Goal: Transaction & Acquisition: Purchase product/service

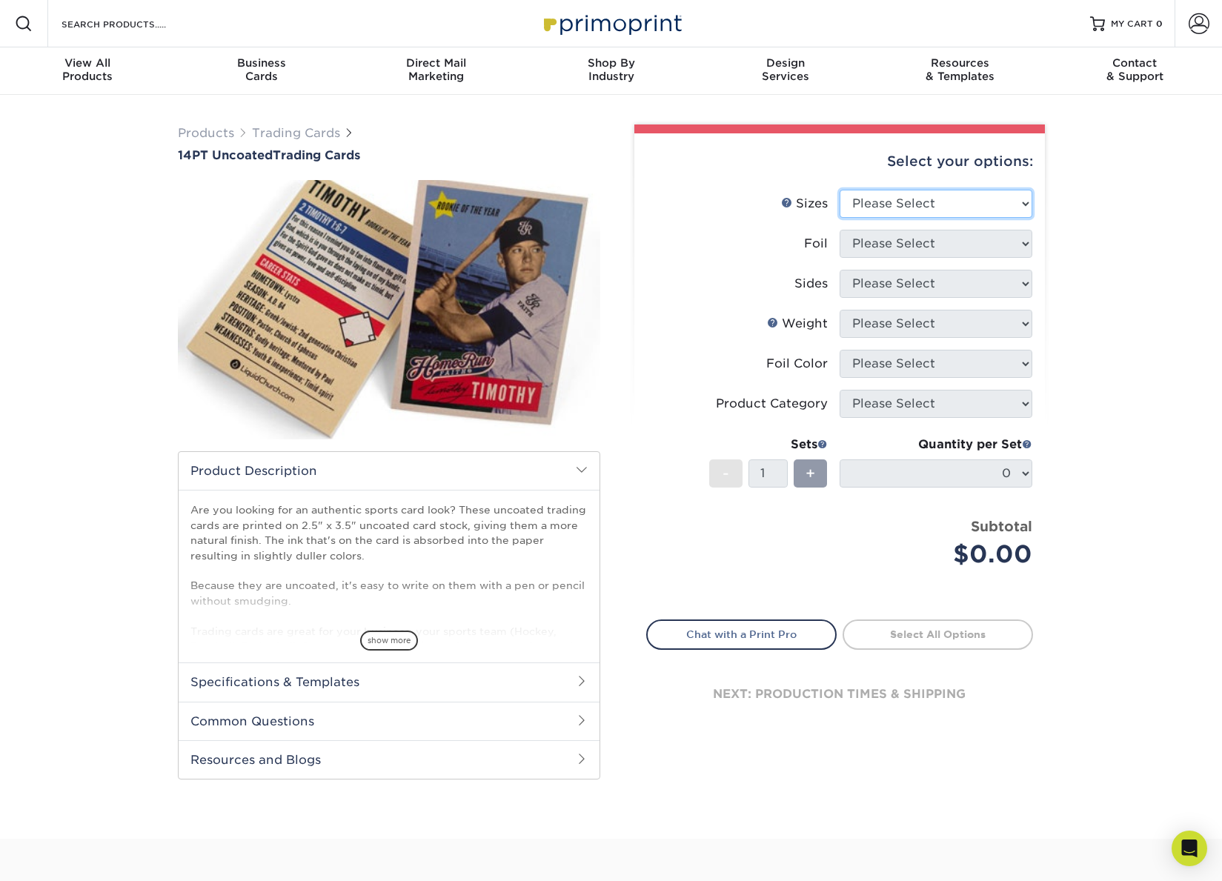
click at [917, 207] on select "Please Select 2.5" x 3.5"" at bounding box center [936, 204] width 193 height 28
select select "2.50x3.50"
click at [840, 190] on select "Please Select 2.5" x 3.5"" at bounding box center [936, 204] width 193 height 28
click at [896, 240] on select "Please Select Yes No" at bounding box center [936, 244] width 193 height 28
select select "0"
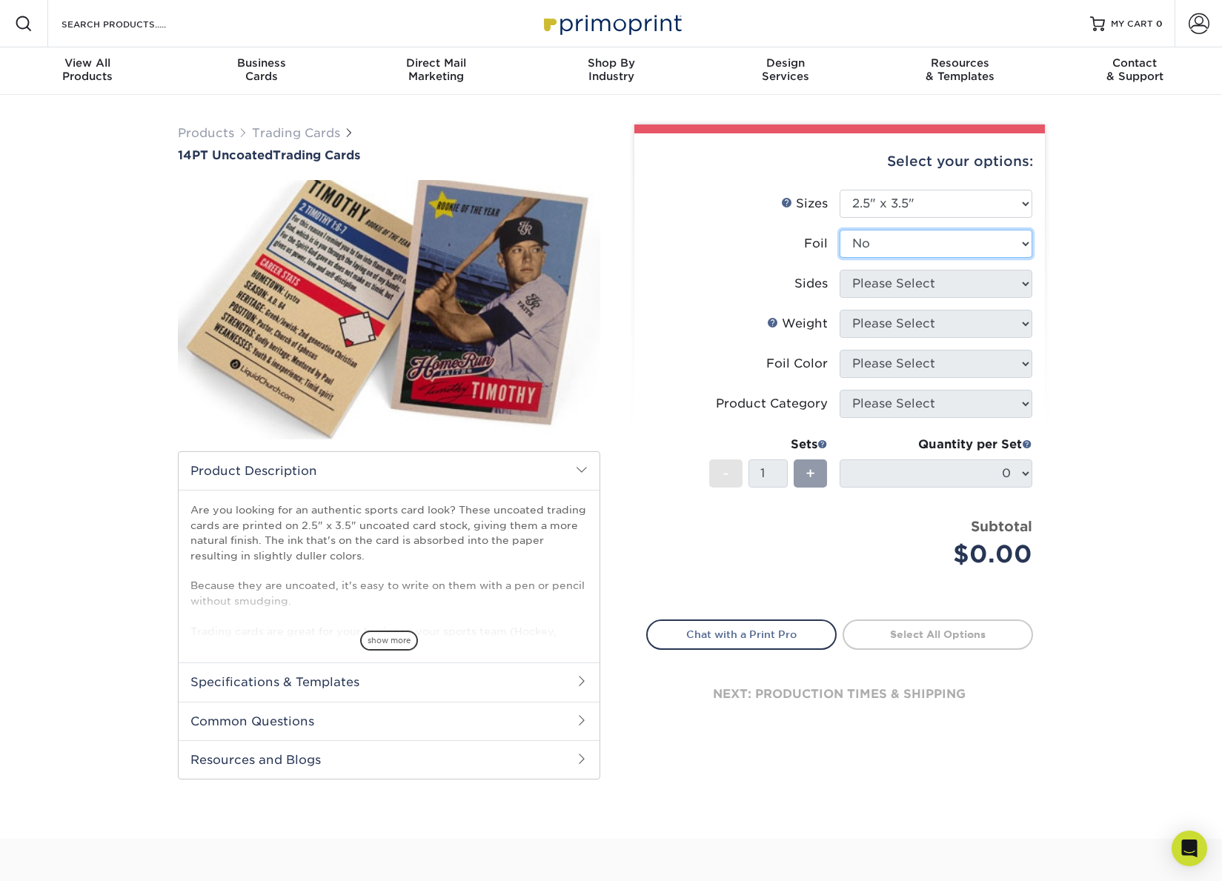
click at [840, 230] on select "Please Select Yes No" at bounding box center [936, 244] width 193 height 28
click at [880, 290] on select "Please Select Print Both Sides Print Front Only" at bounding box center [936, 284] width 193 height 28
select select "13abbda7-1d64-4f25-8bb2-c179b224825d"
click at [840, 270] on select "Please Select Print Both Sides Print Front Only" at bounding box center [936, 284] width 193 height 28
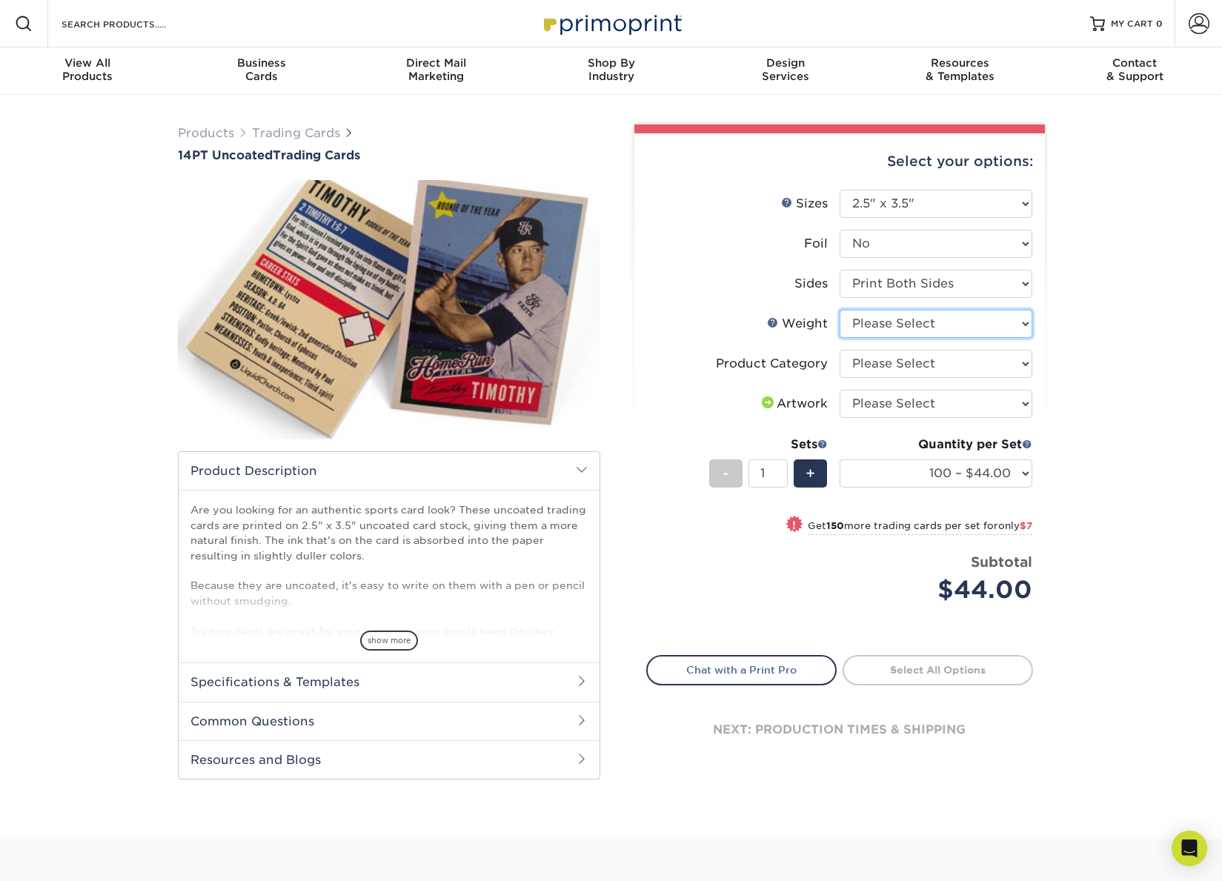
click at [896, 325] on select "Please Select 14PT Uncoated" at bounding box center [936, 324] width 193 height 28
select select "14PT Uncoated"
click at [840, 310] on select "Please Select 14PT Uncoated" at bounding box center [936, 324] width 193 height 28
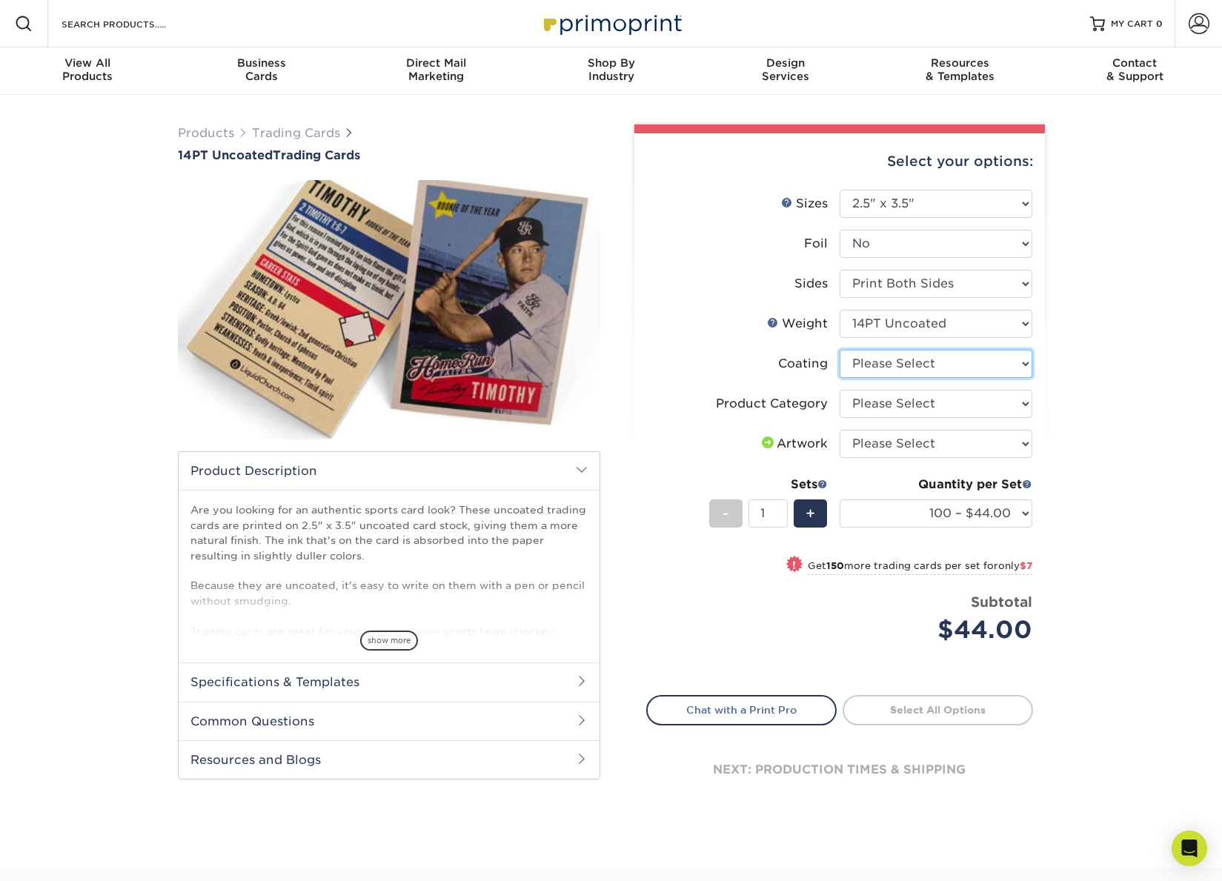
click at [948, 367] on select at bounding box center [936, 364] width 193 height 28
select select "3e7618de-abca-4bda-9f97-8b9129e913d8"
click at [840, 350] on select at bounding box center [936, 364] width 193 height 28
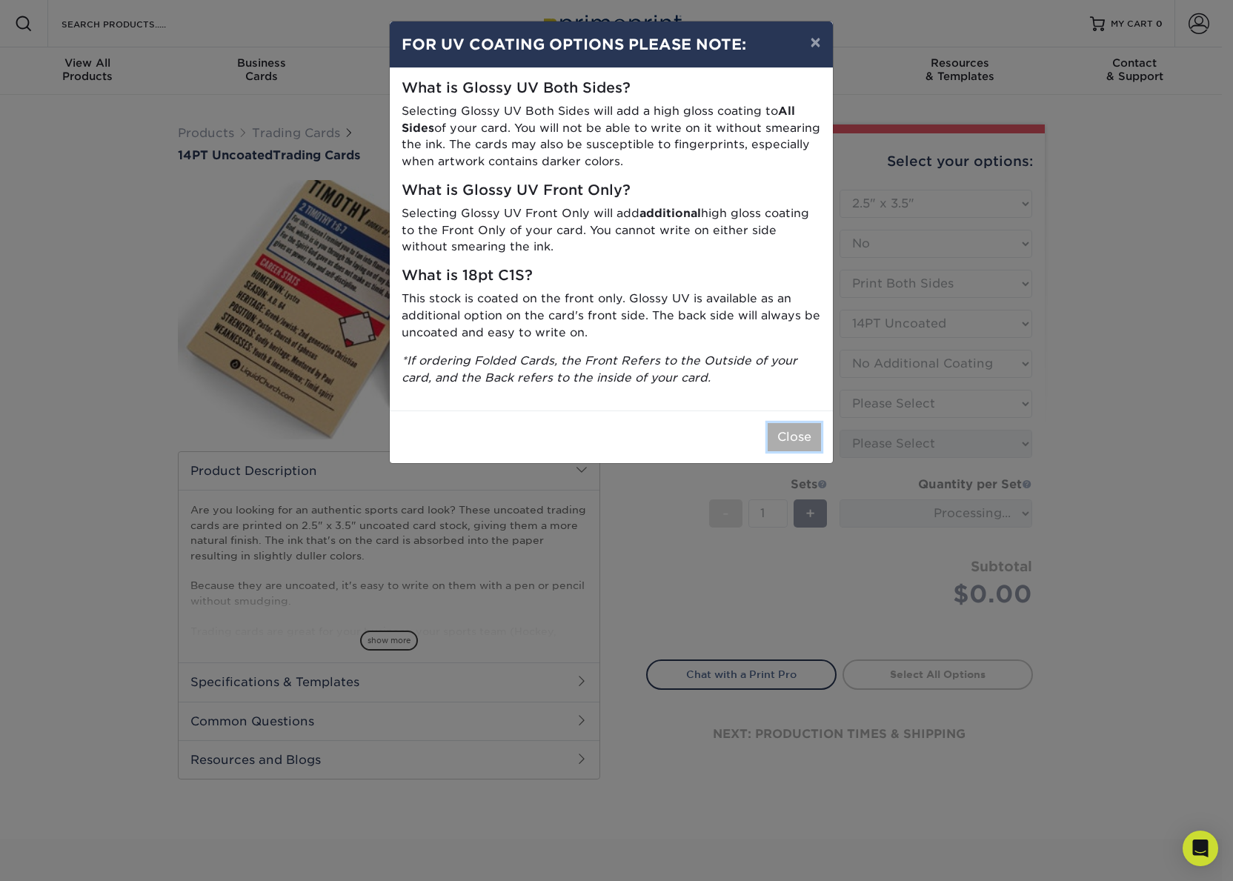
click at [794, 433] on button "Close" at bounding box center [794, 437] width 53 height 28
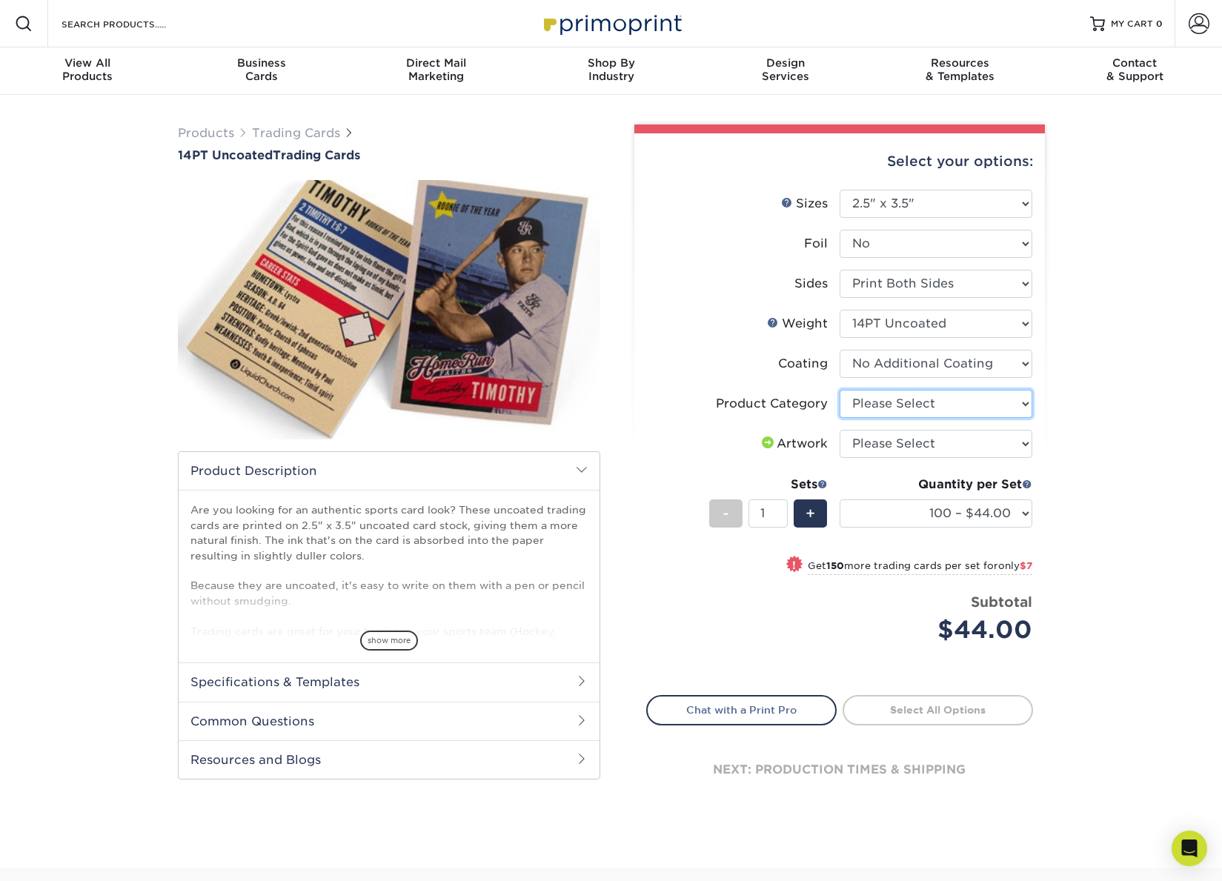
click at [930, 408] on select "Please Select Trading Cards" at bounding box center [936, 404] width 193 height 28
select select "c2f9bce9-36c2-409d-b101-c29d9d031e18"
click at [840, 390] on select "Please Select Trading Cards" at bounding box center [936, 404] width 193 height 28
click at [948, 445] on select "Please Select I will upload files I need a design - $100" at bounding box center [936, 444] width 193 height 28
select select "upload"
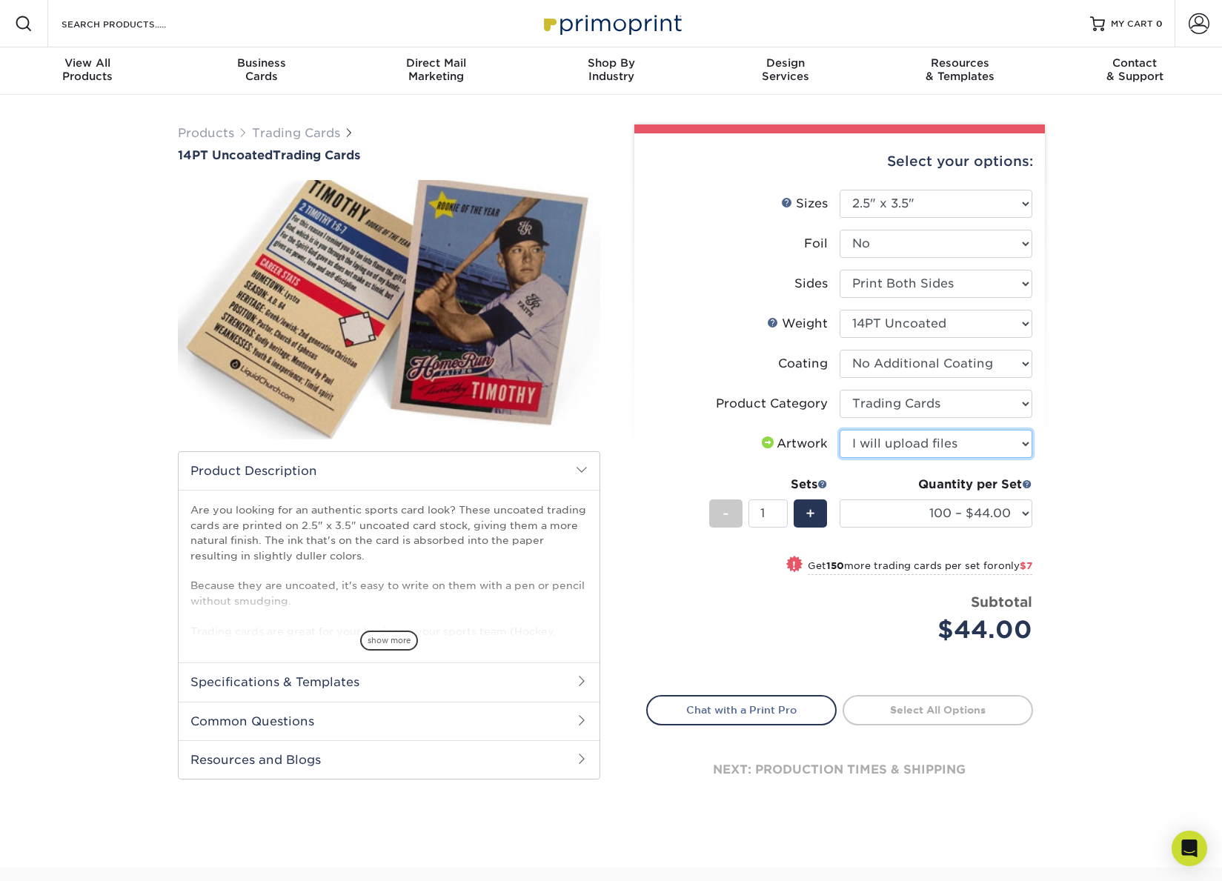
click at [840, 430] on select "Please Select I will upload files I need a design - $100" at bounding box center [936, 444] width 193 height 28
click at [920, 708] on link "Proceed to Shipping" at bounding box center [938, 708] width 190 height 27
type input "Set 1"
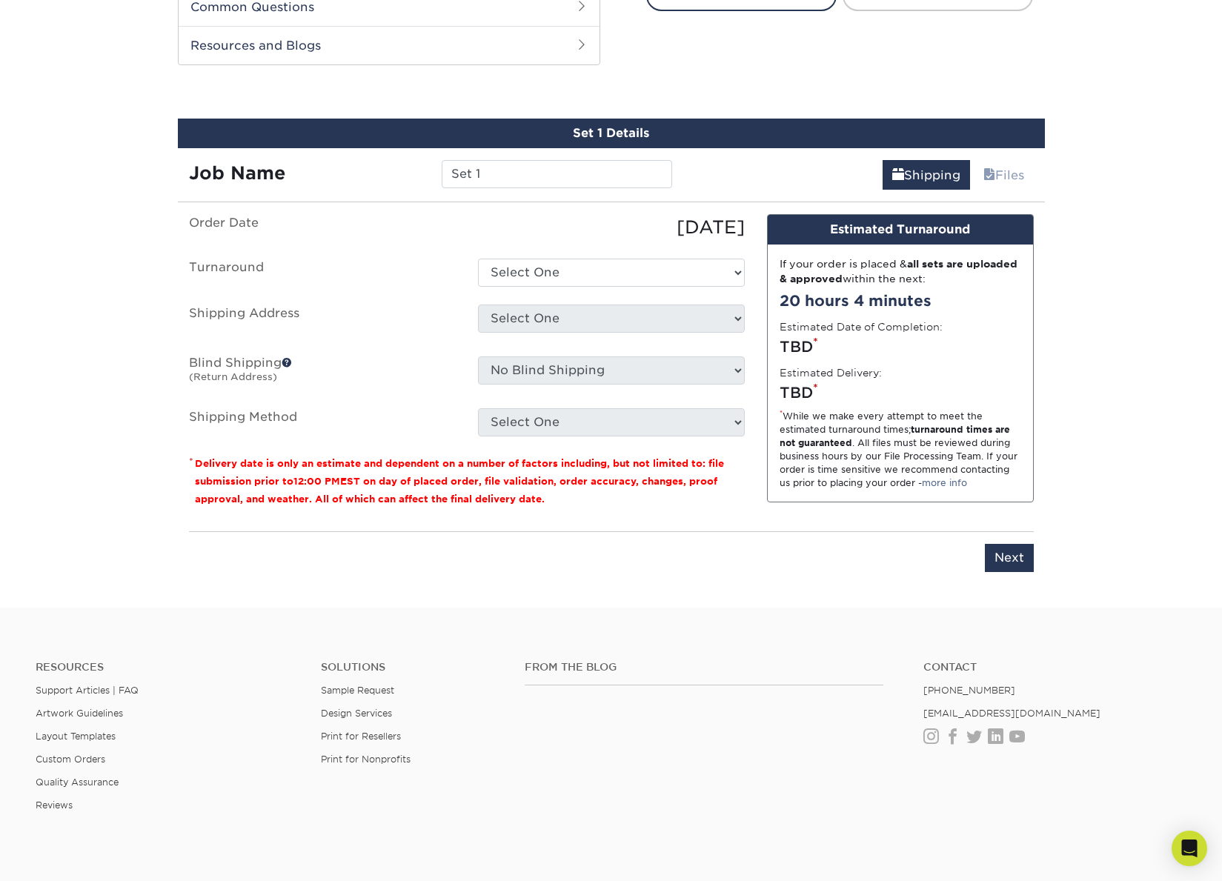
scroll to position [736, 0]
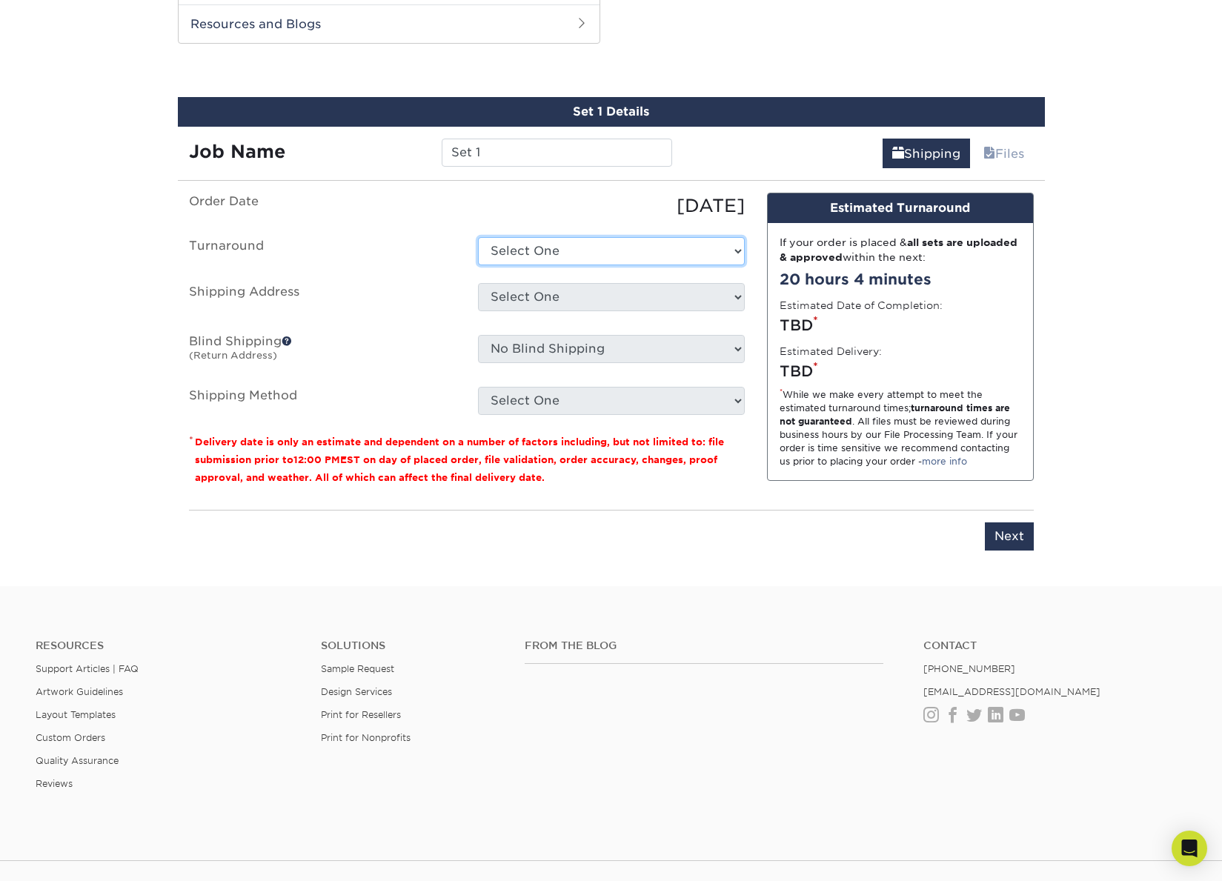
click at [534, 251] on select "Select One 2-4 Business Days 2 Day Next Business Day" at bounding box center [611, 251] width 267 height 28
click at [421, 205] on label "Order Date" at bounding box center [322, 206] width 289 height 27
click at [549, 247] on select "Select One 2-4 Business Days 2 Day Next Business Day" at bounding box center [611, 251] width 267 height 28
click at [478, 237] on select "Select One 2-4 Business Days 2 Day Next Business Day" at bounding box center [611, 251] width 267 height 28
click at [577, 256] on select "Select One 2-4 Business Days 2 Day Next Business Day" at bounding box center [611, 251] width 267 height 28
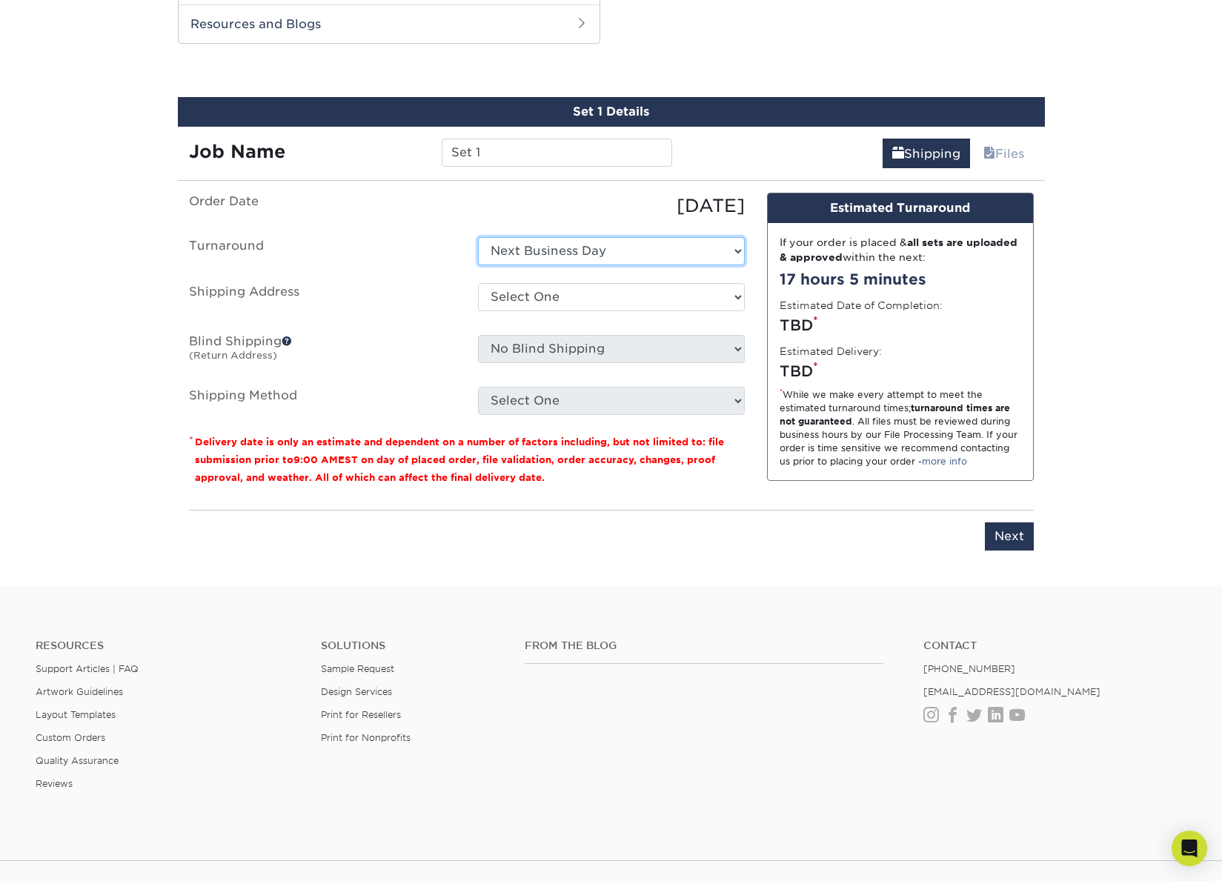
select select "0cf973fe-bf75-479b-b69a-df131477f2d6"
click at [478, 237] on select "Select One 2-4 Business Days 2 Day Next Business Day" at bounding box center [611, 251] width 267 height 28
click at [382, 320] on ul "Order Date [DATE] [GEOGRAPHIC_DATA] Select One 2-4 Business Days 2 Day Next Bus…" at bounding box center [467, 304] width 556 height 222
click at [559, 296] on select "Select One + Add New Address - Login" at bounding box center [611, 297] width 267 height 28
select select "newaddress"
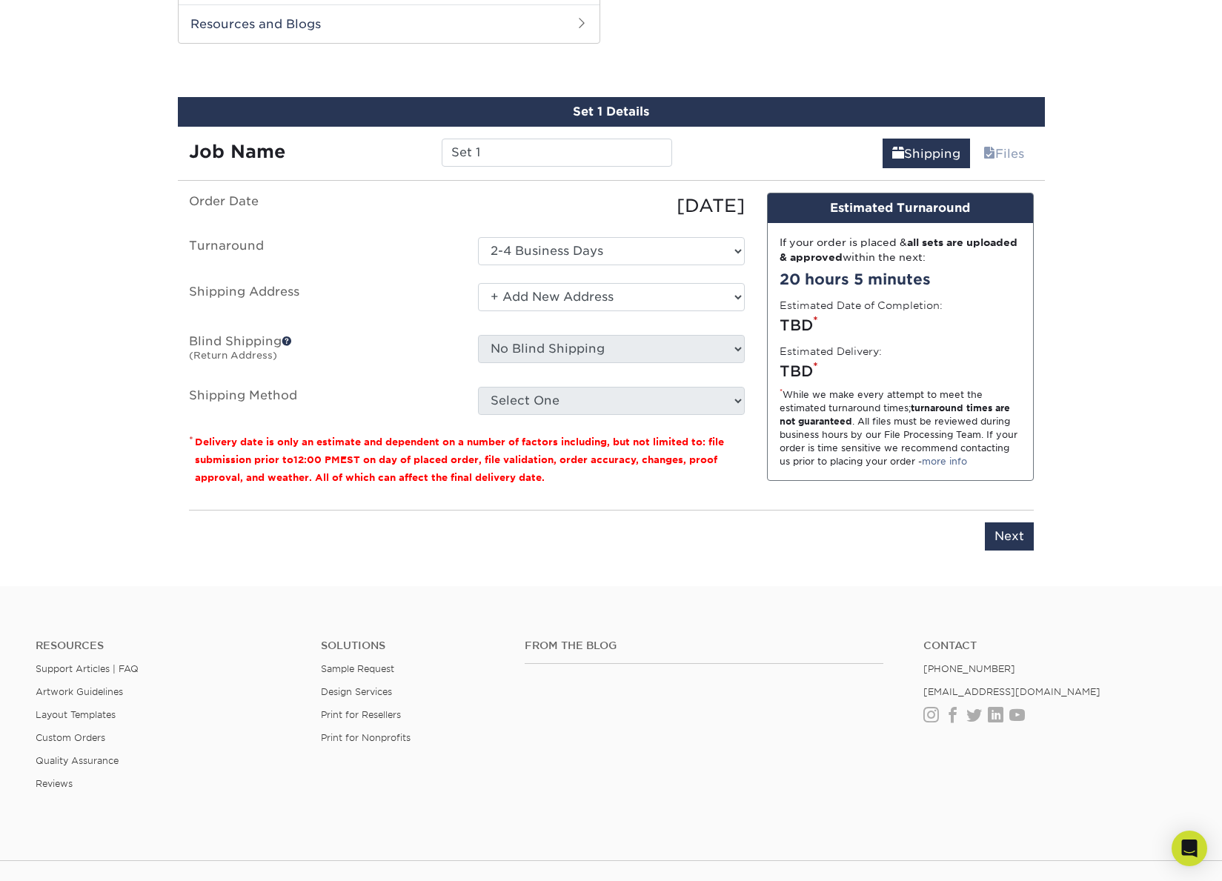
click at [478, 283] on select "Select One + Add New Address - Login" at bounding box center [611, 297] width 267 height 28
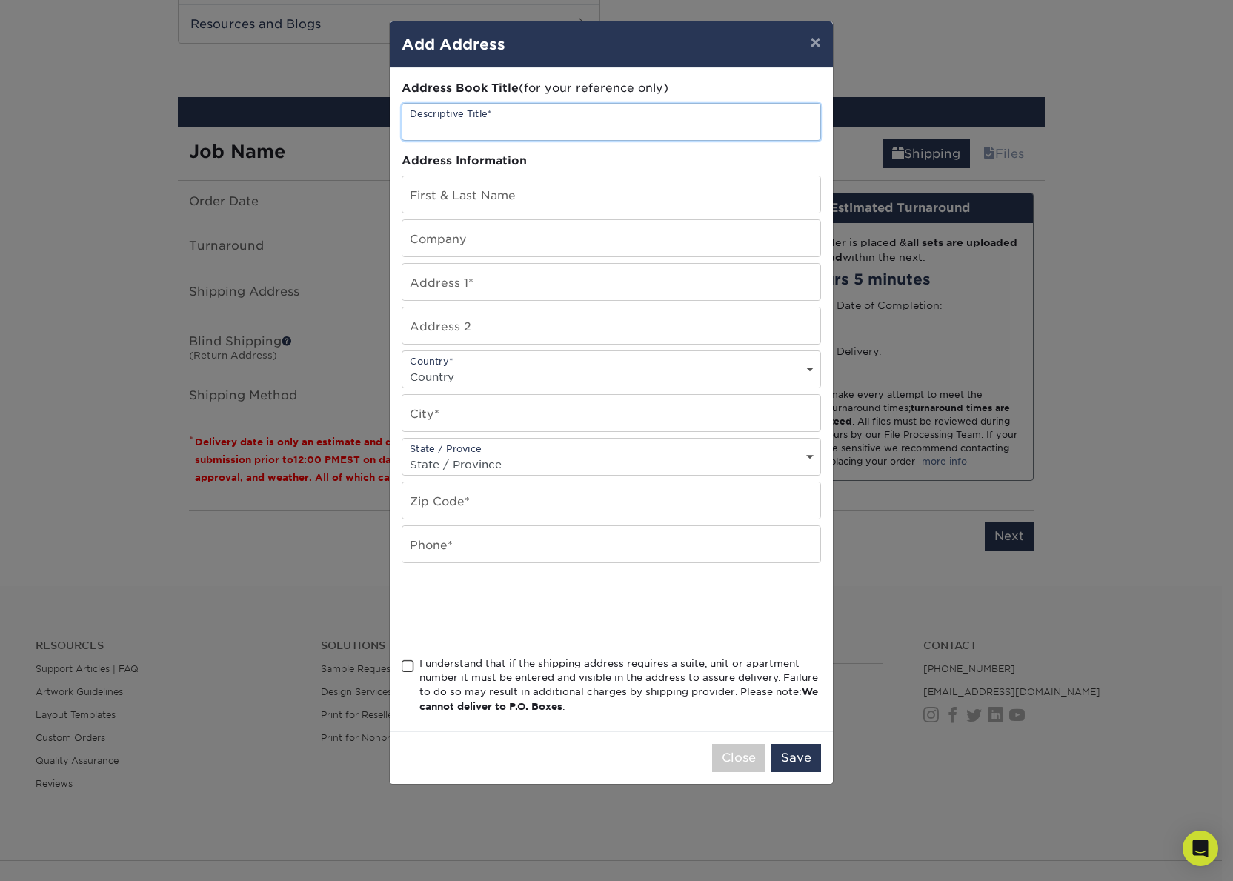
click at [477, 123] on input "text" at bounding box center [611, 122] width 418 height 36
type input "Boss"
click at [462, 201] on input "text" at bounding box center [611, 194] width 418 height 36
type input "[PERSON_NAME]"
type input "257 Treehouse TRL"
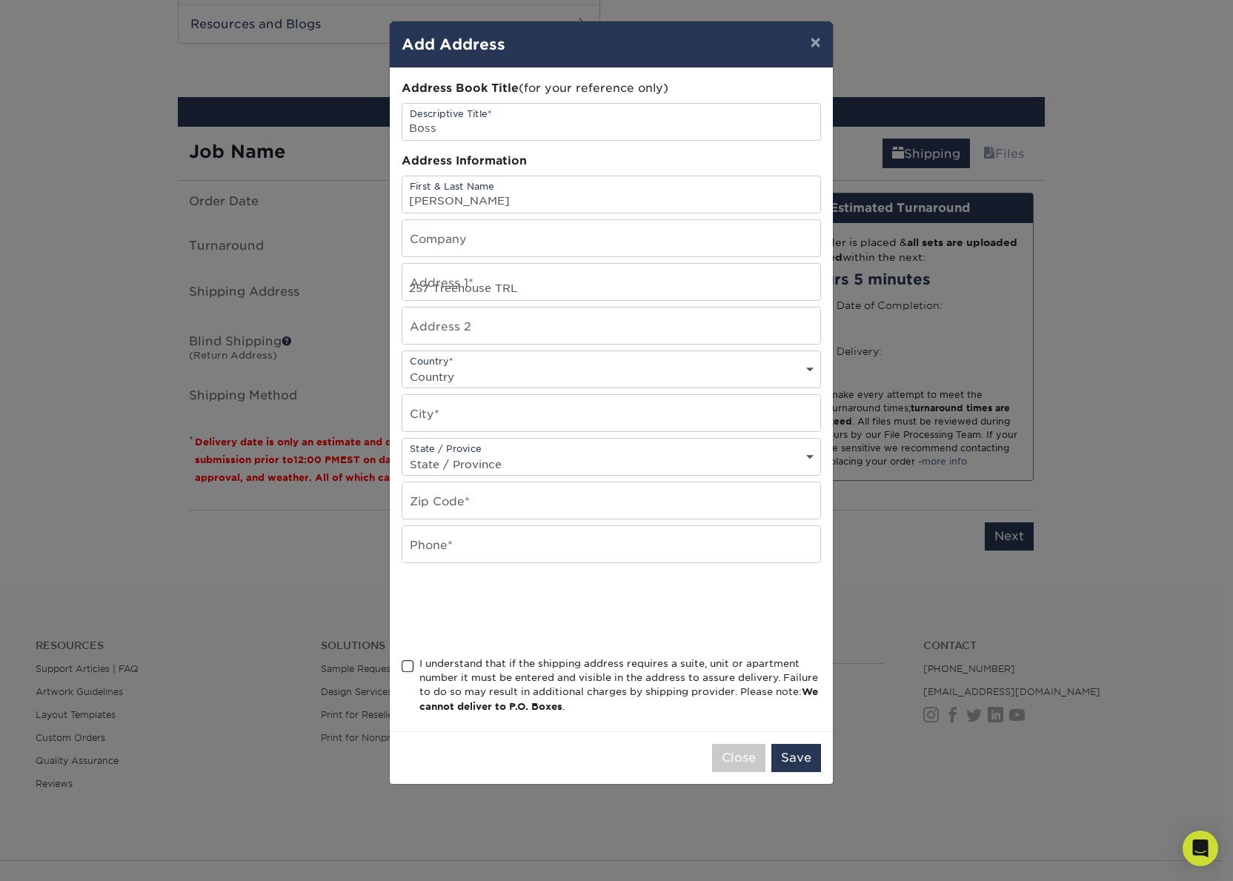
select select "US"
type input "[PERSON_NAME]"
select select "TN"
type input "37327"
type input "8083449013"
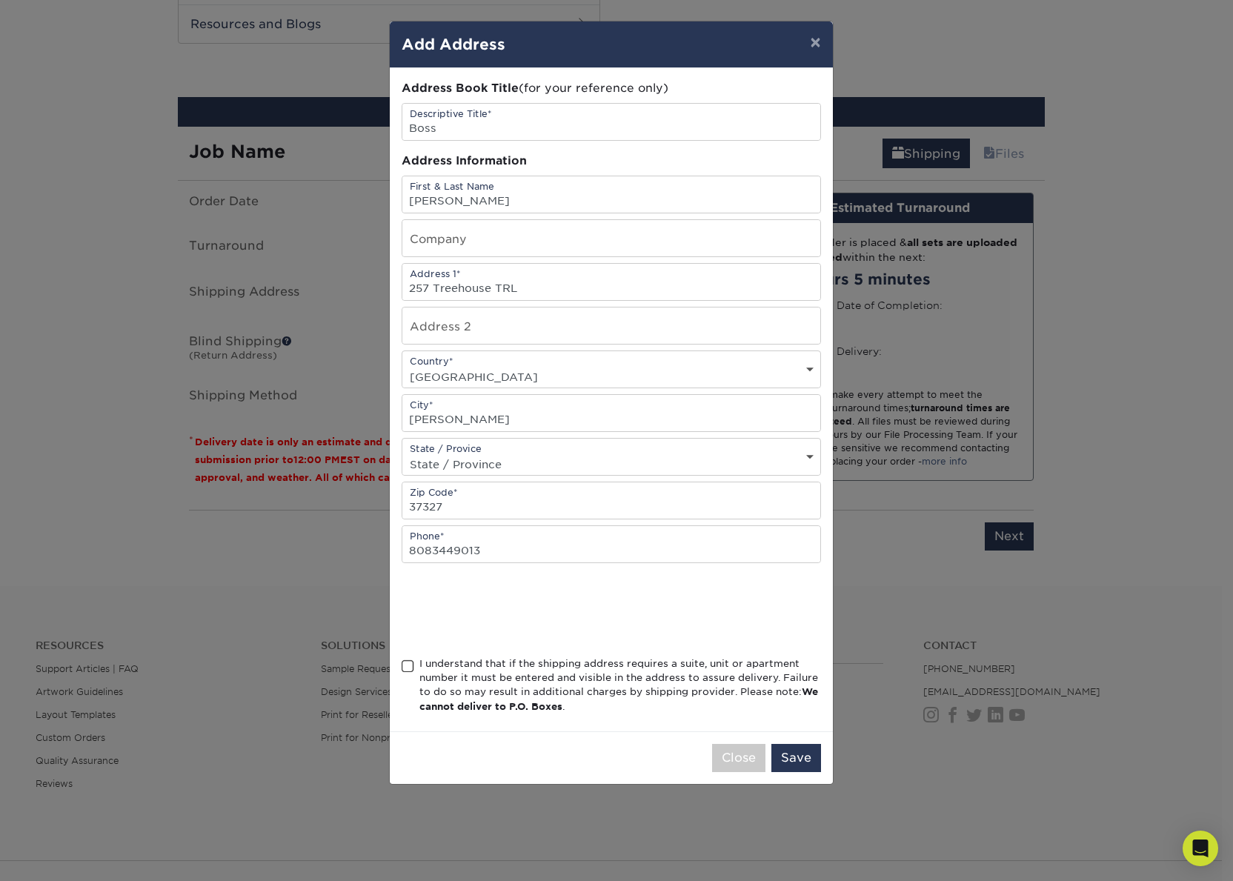
drag, startPoint x: 405, startPoint y: 663, endPoint x: 413, endPoint y: 665, distance: 7.7
click at [406, 663] on span at bounding box center [408, 666] width 13 height 14
click at [0, 0] on input "I understand that if the shipping address requires a suite, unit or apartment n…" at bounding box center [0, 0] width 0 height 0
click at [802, 761] on button "Save" at bounding box center [796, 758] width 50 height 28
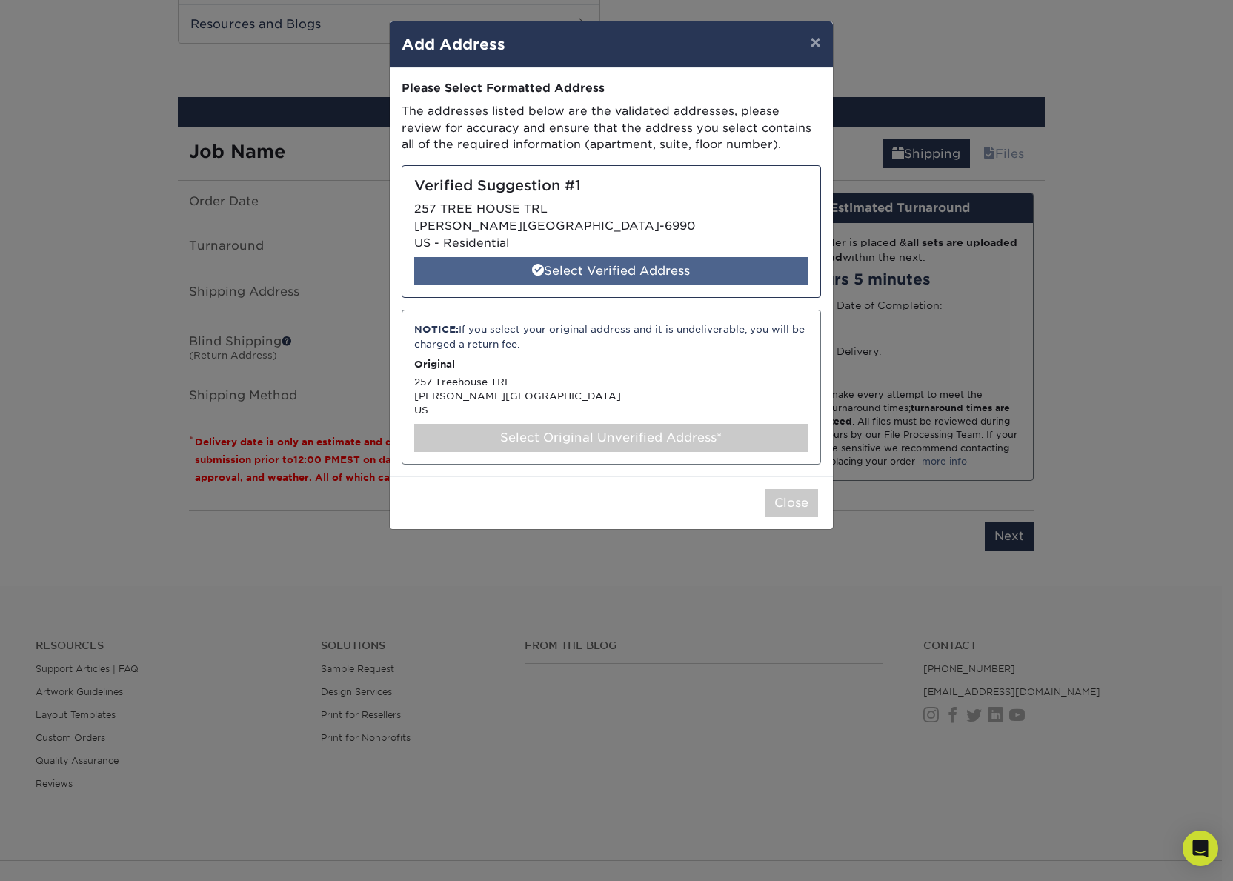
click at [608, 266] on div "Select Verified Address" at bounding box center [611, 271] width 394 height 28
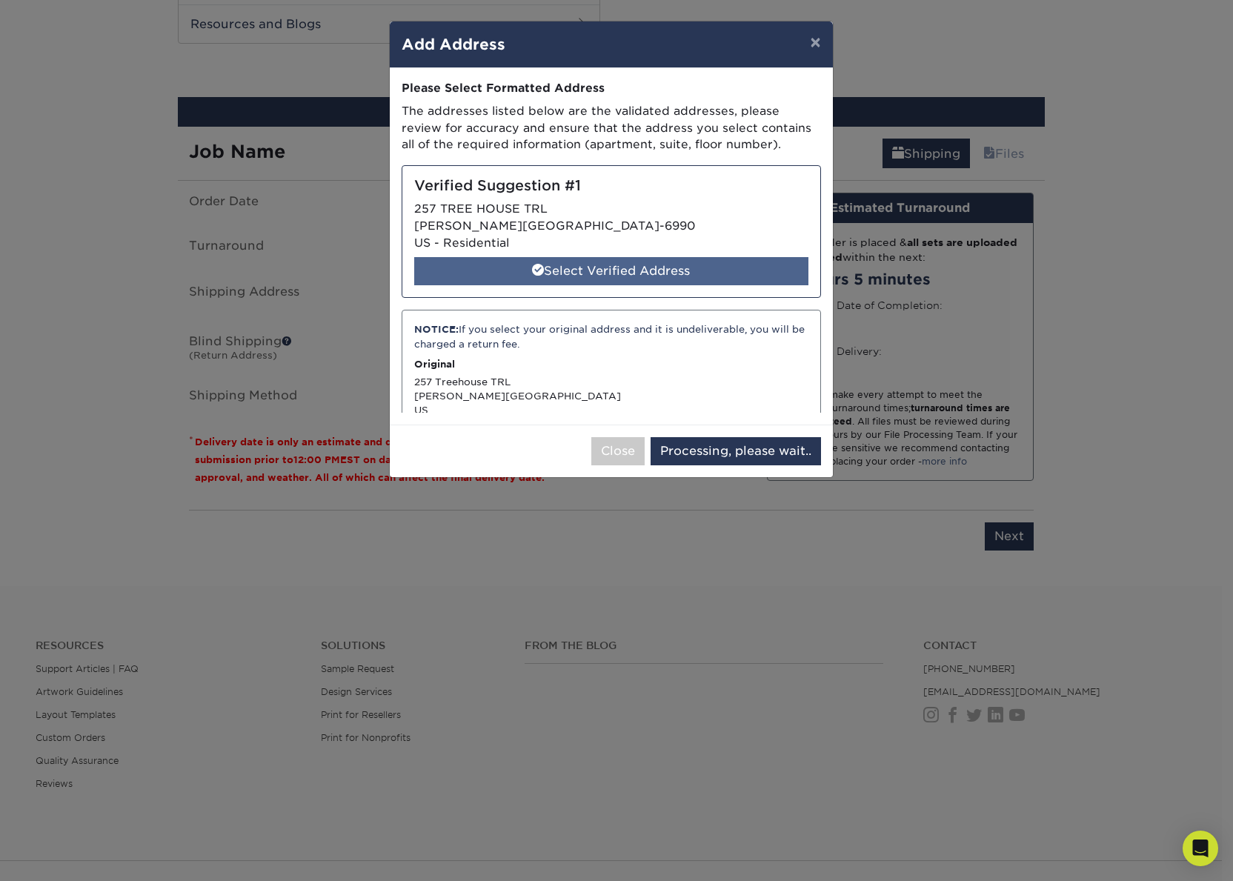
select select "286767"
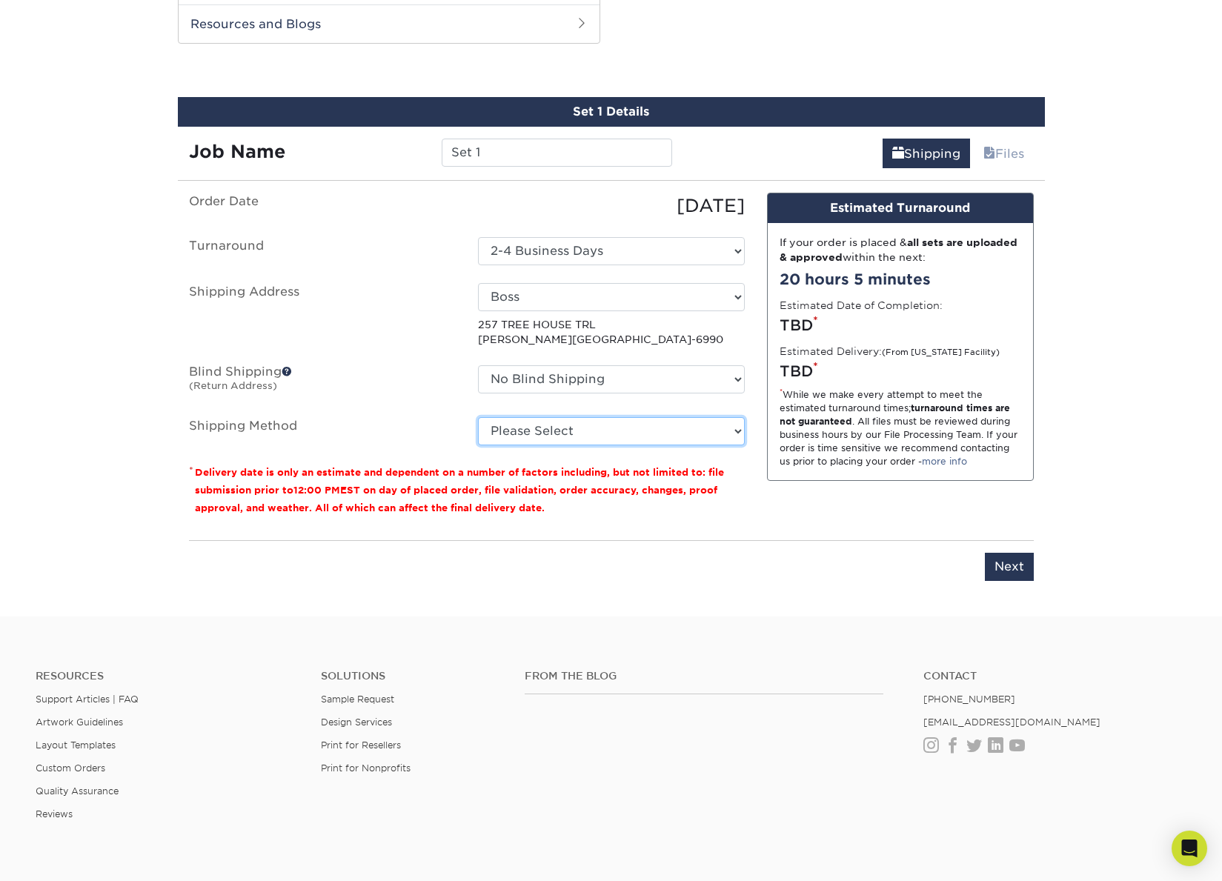
click at [725, 433] on select "Please Select 3 Day Shipping Service (+$24.45) 2 Day Air Shipping (+$24.92) Gro…" at bounding box center [611, 431] width 267 height 28
select select "03"
click at [478, 417] on select "Please Select 3 Day Shipping Service (+$24.45) 2 Day Air Shipping (+$24.92) Gro…" at bounding box center [611, 431] width 267 height 28
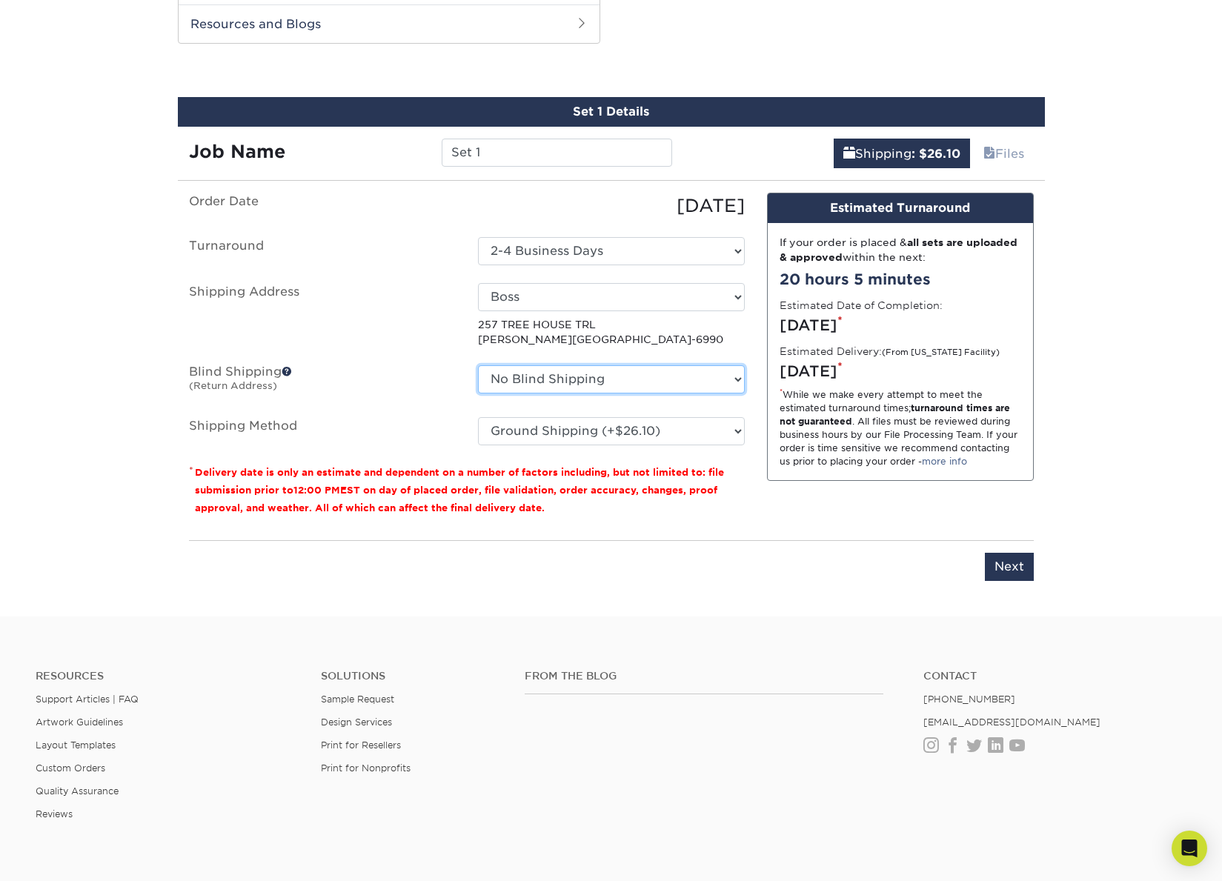
click at [734, 387] on select "No Blind Shipping + Add New Address" at bounding box center [611, 379] width 267 height 28
click at [334, 376] on label "Blind Shipping (Return Address)" at bounding box center [322, 382] width 289 height 34
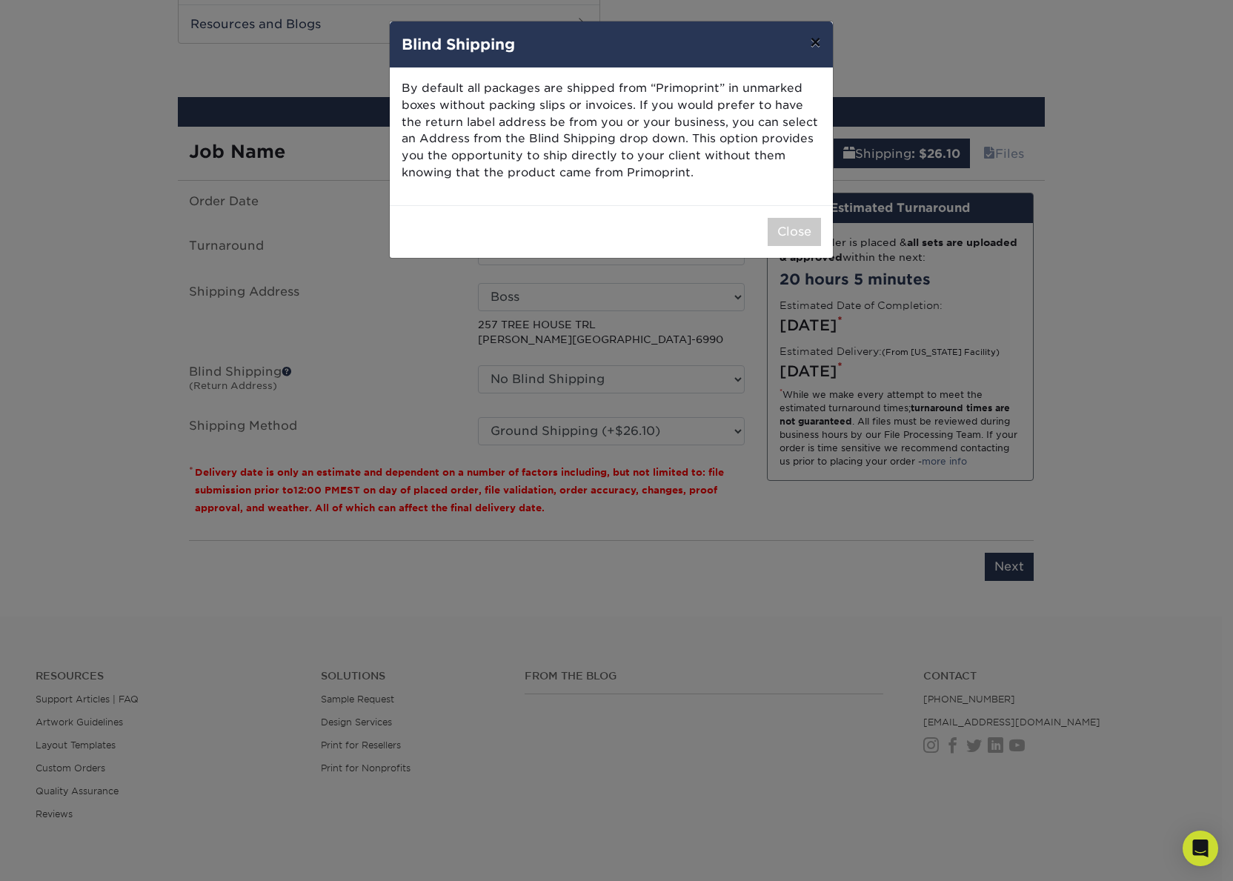
click at [822, 37] on button "×" at bounding box center [815, 41] width 34 height 41
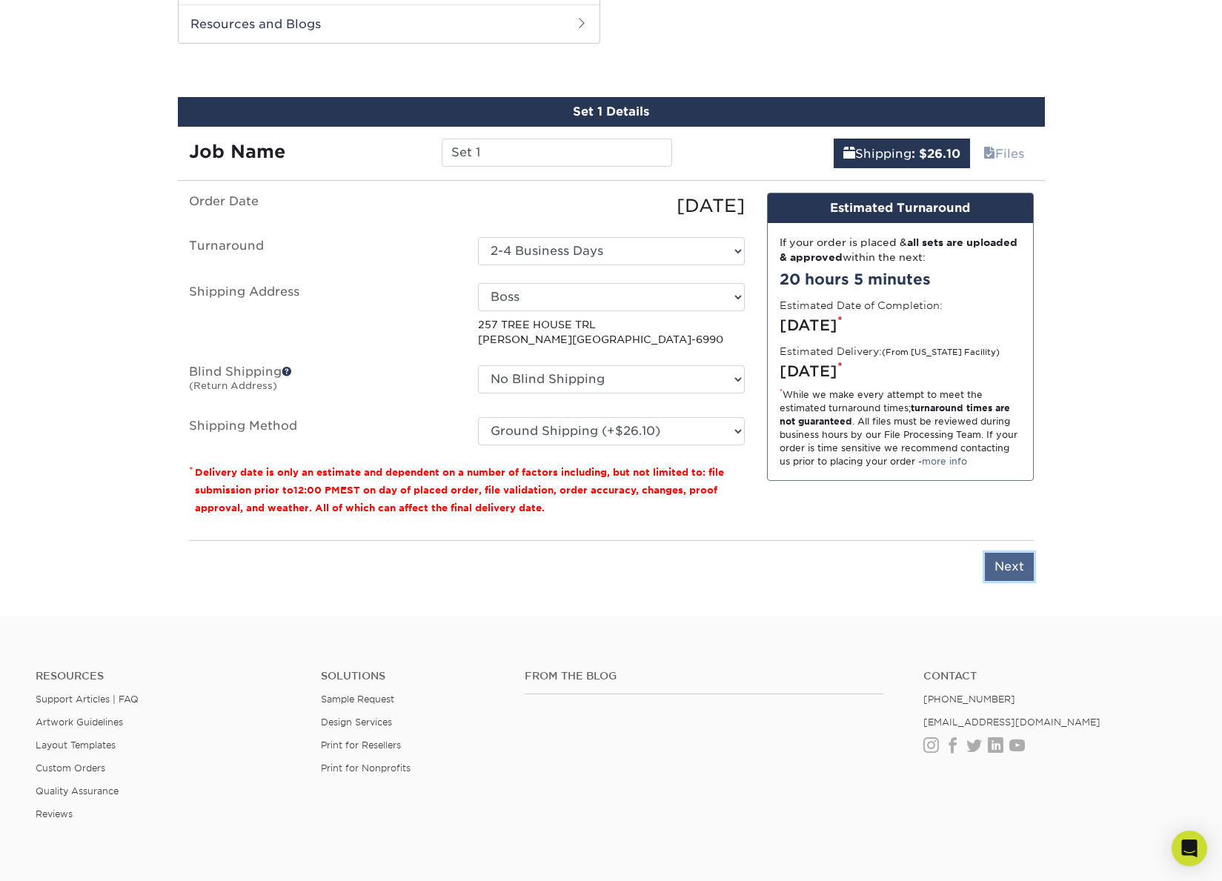
click at [1017, 571] on input "Next" at bounding box center [1009, 567] width 49 height 28
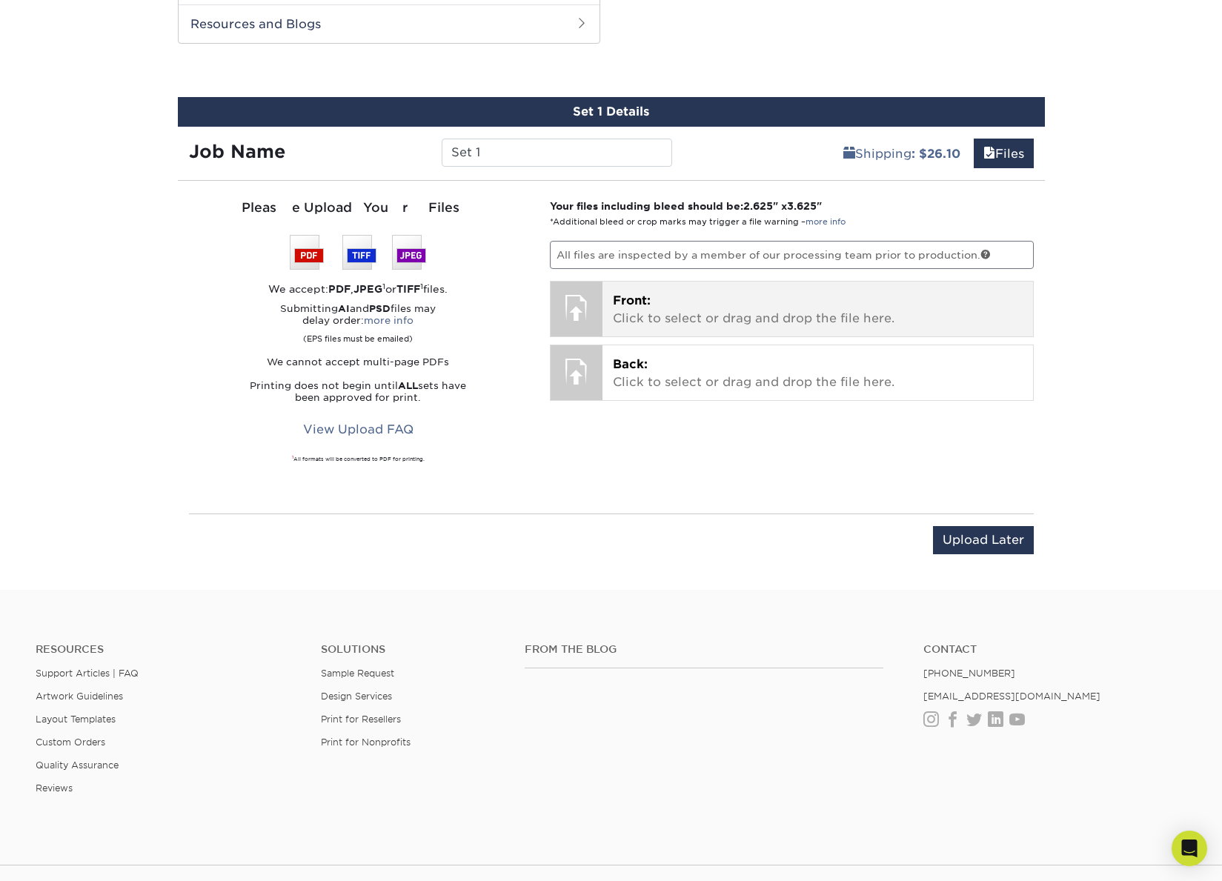
click at [575, 303] on div at bounding box center [577, 308] width 52 height 52
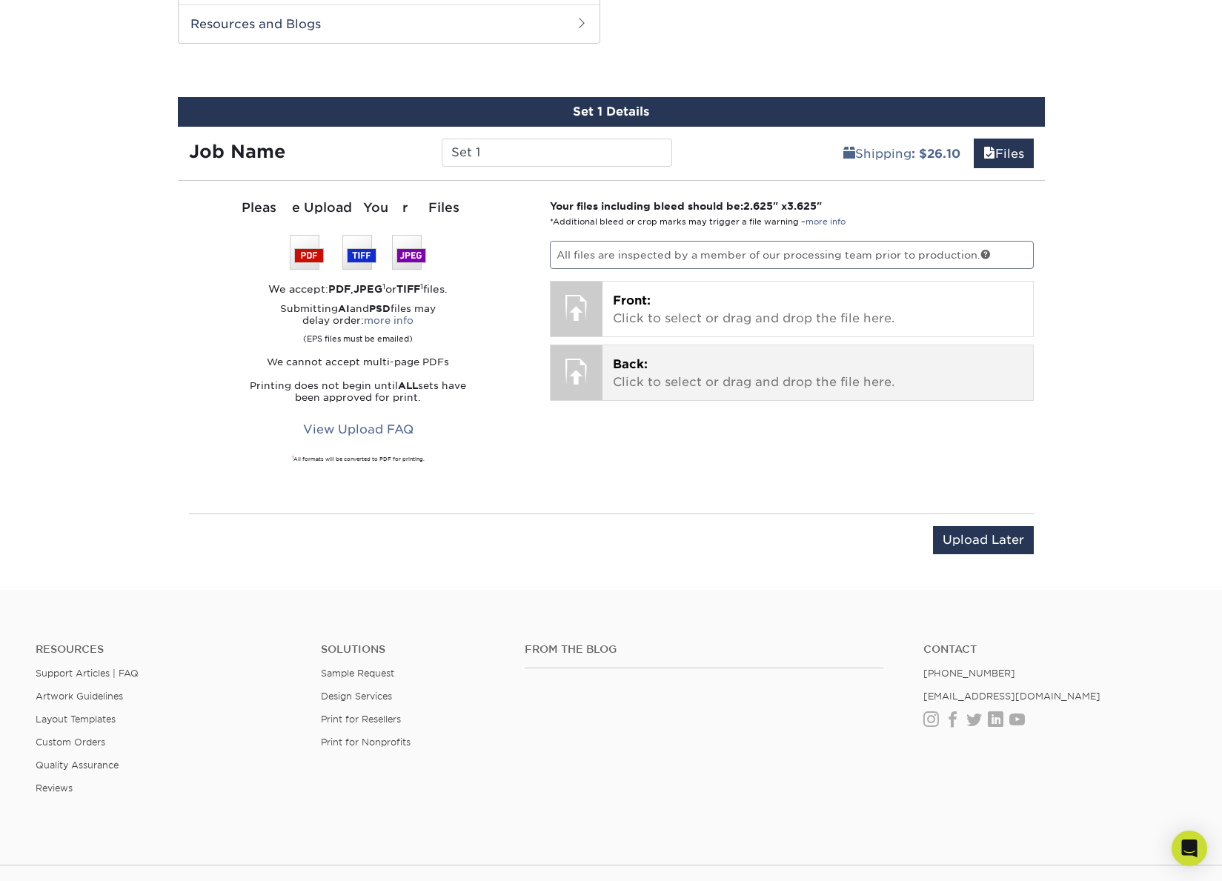
click at [576, 361] on div at bounding box center [577, 371] width 52 height 52
click at [717, 369] on p "Back: Click to select or drag and drop the file here." at bounding box center [818, 374] width 410 height 36
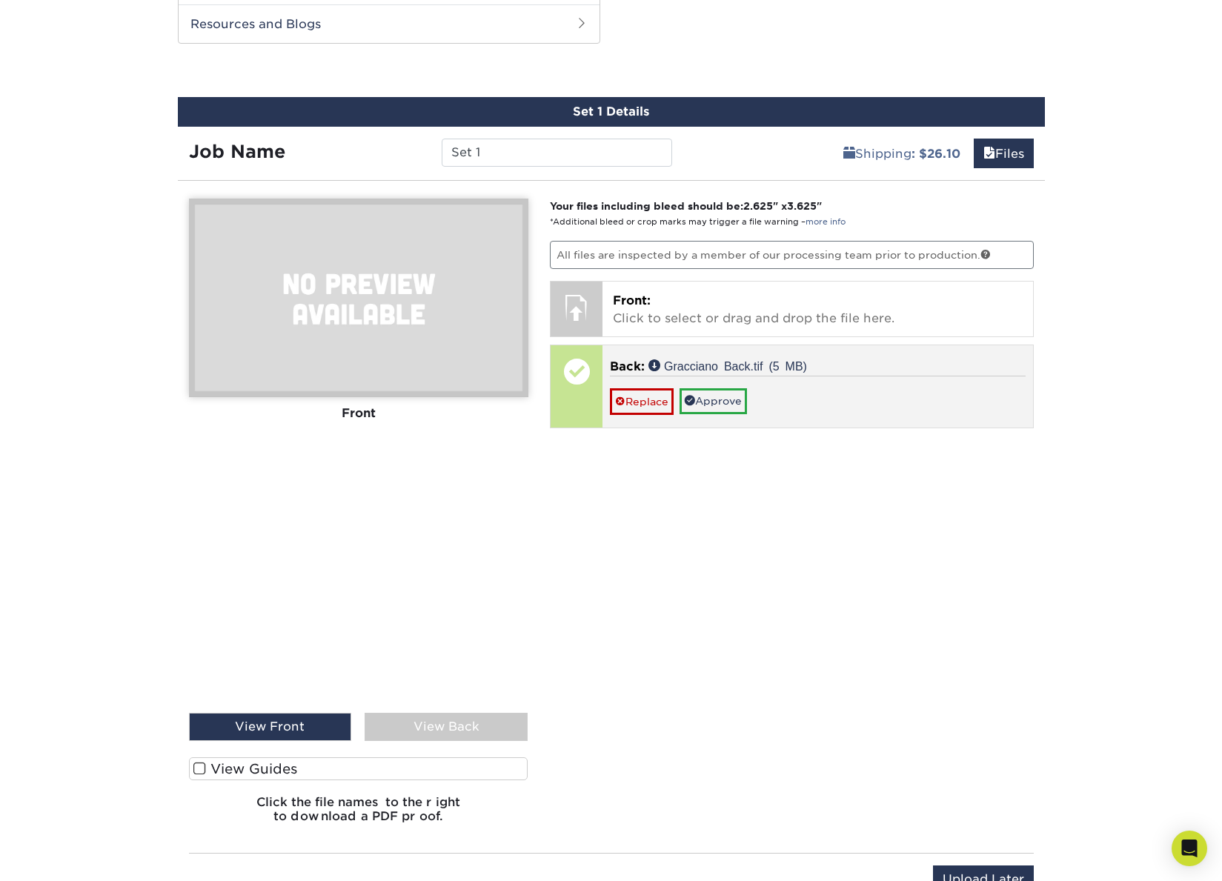
click at [820, 394] on div "Replace Approve" at bounding box center [818, 395] width 416 height 39
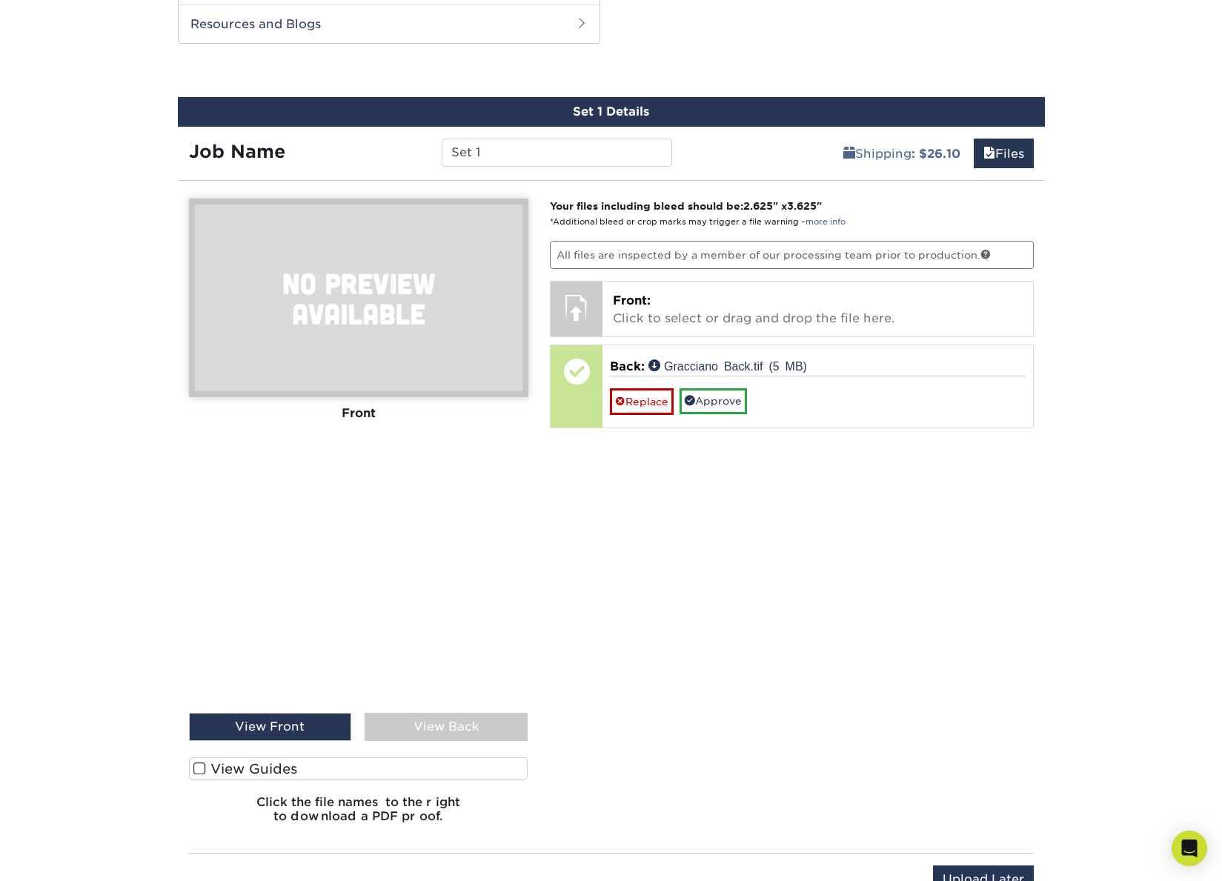
click at [421, 723] on div "View Back" at bounding box center [446, 727] width 163 height 28
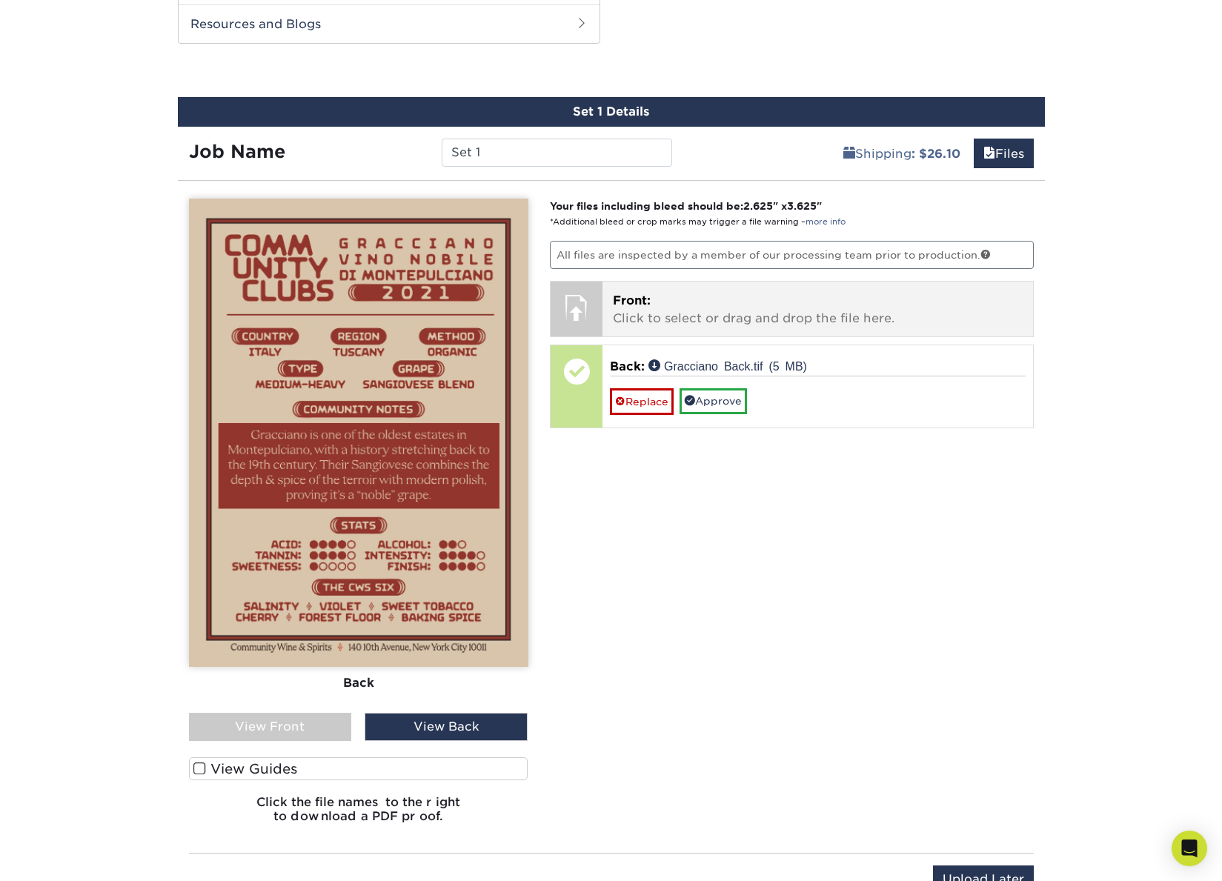
click at [663, 304] on p "Front: Click to select or drag and drop the file here." at bounding box center [818, 310] width 410 height 36
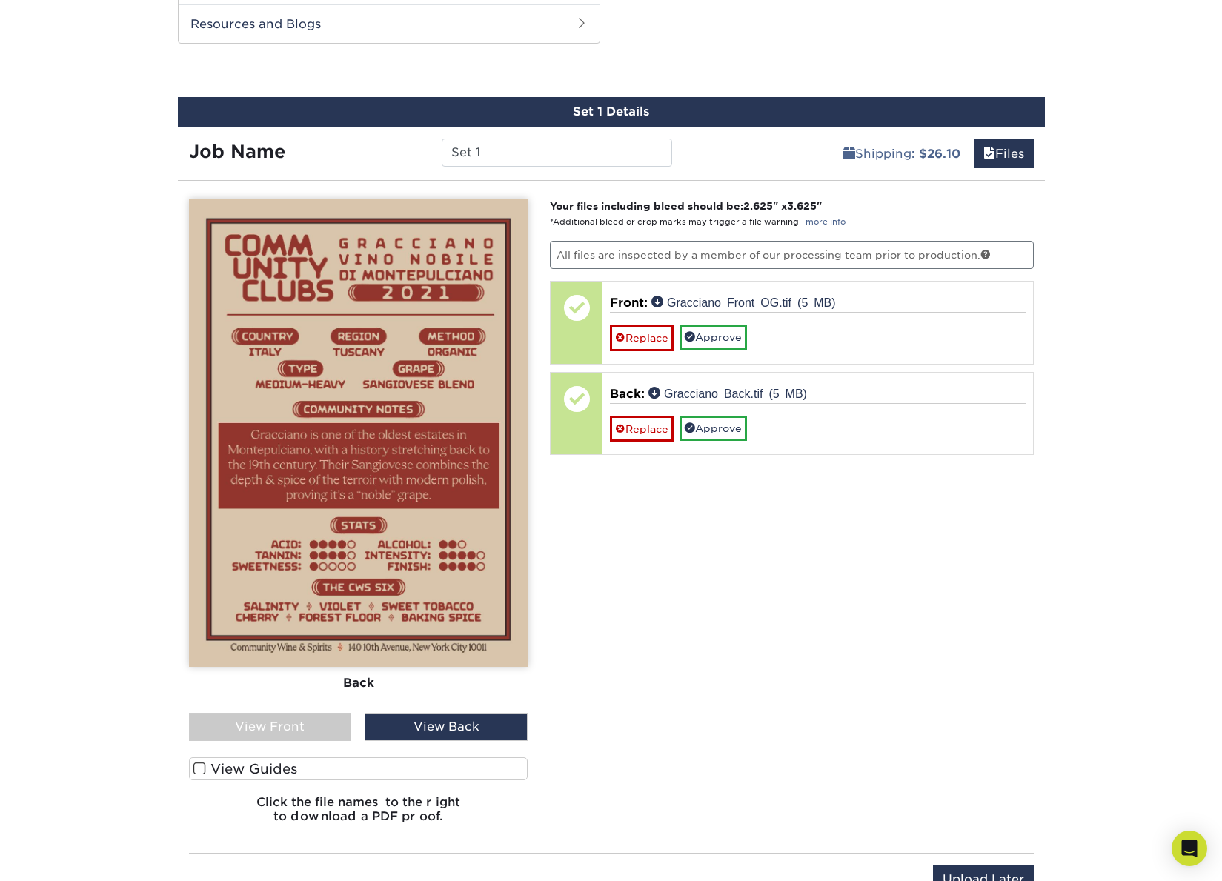
click at [312, 727] on div "View Front" at bounding box center [270, 727] width 163 height 28
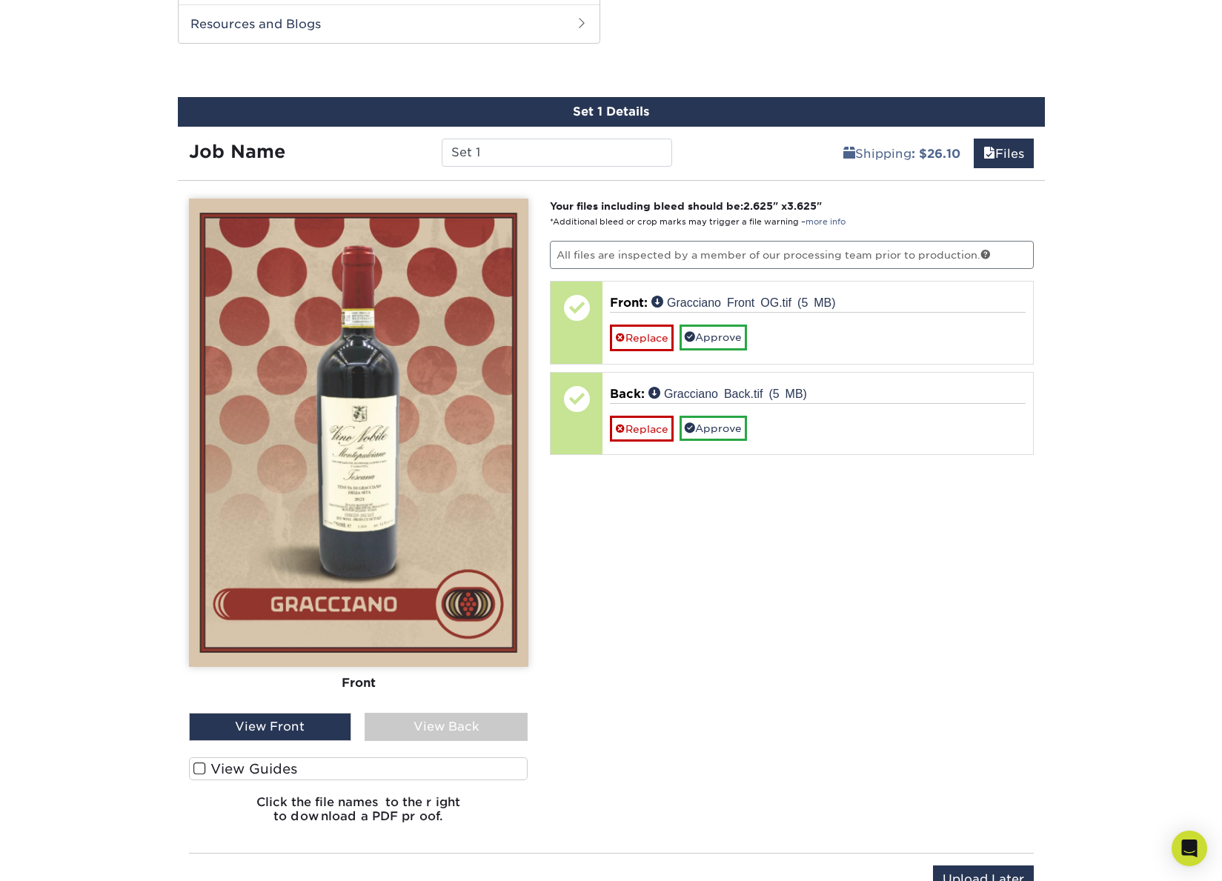
click at [201, 768] on span at bounding box center [199, 769] width 13 height 14
click at [0, 0] on input "View Guides" at bounding box center [0, 0] width 0 height 0
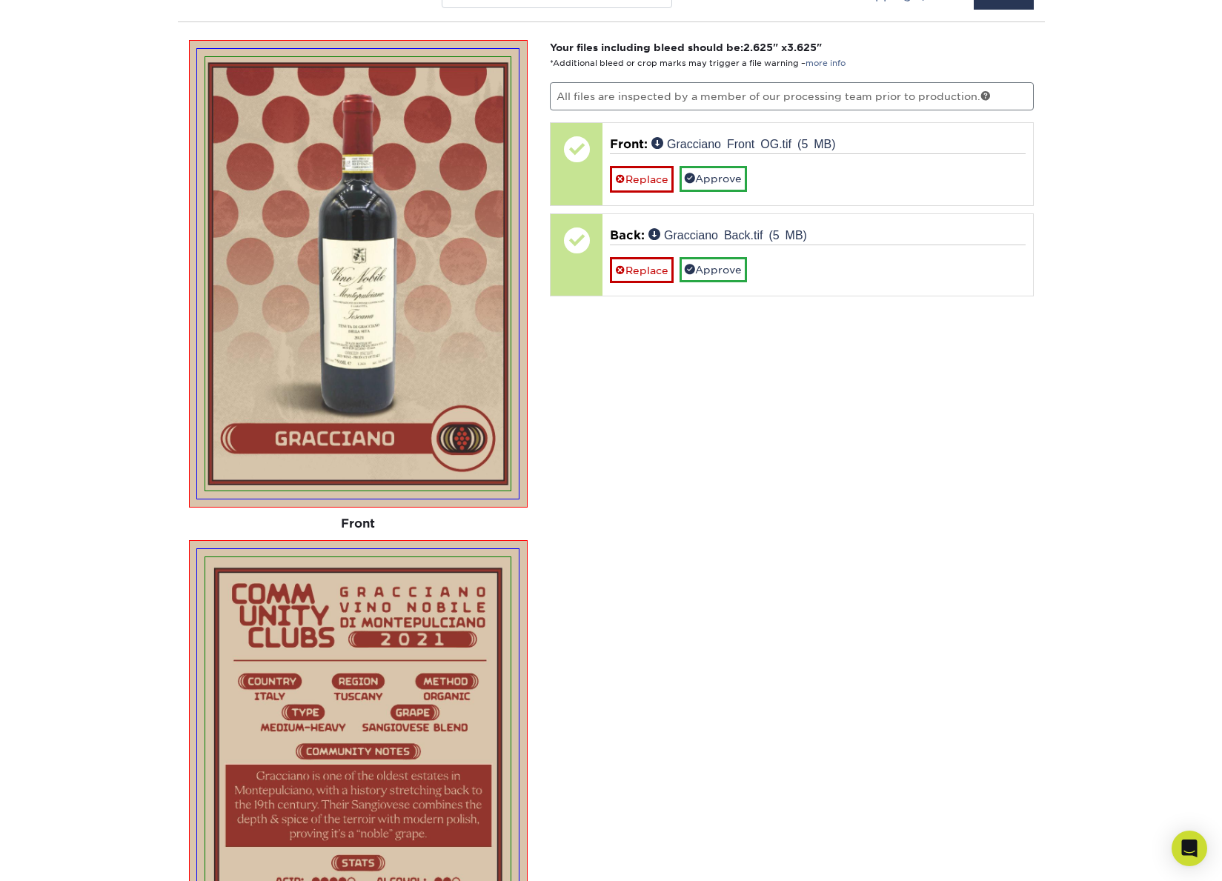
scroll to position [884, 0]
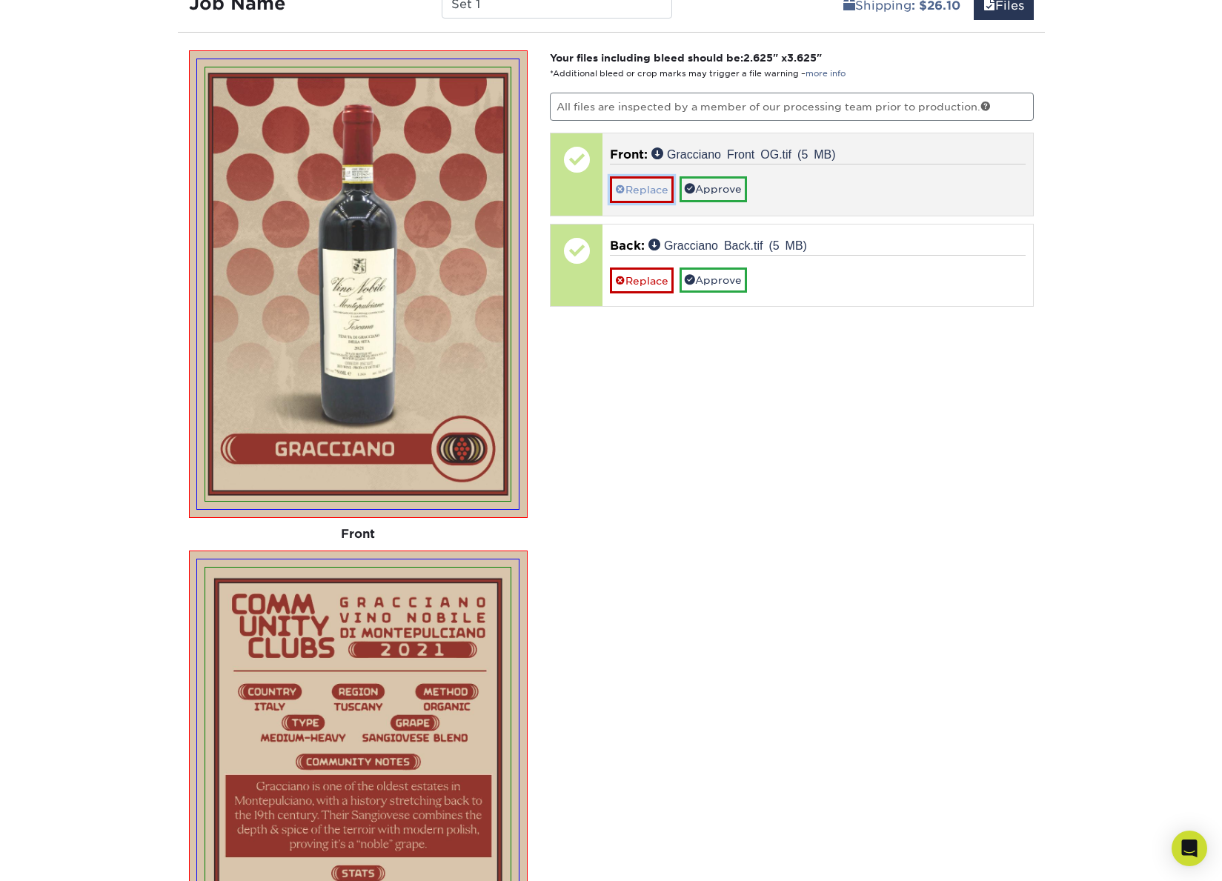
click at [637, 193] on link "Replace" at bounding box center [642, 189] width 64 height 26
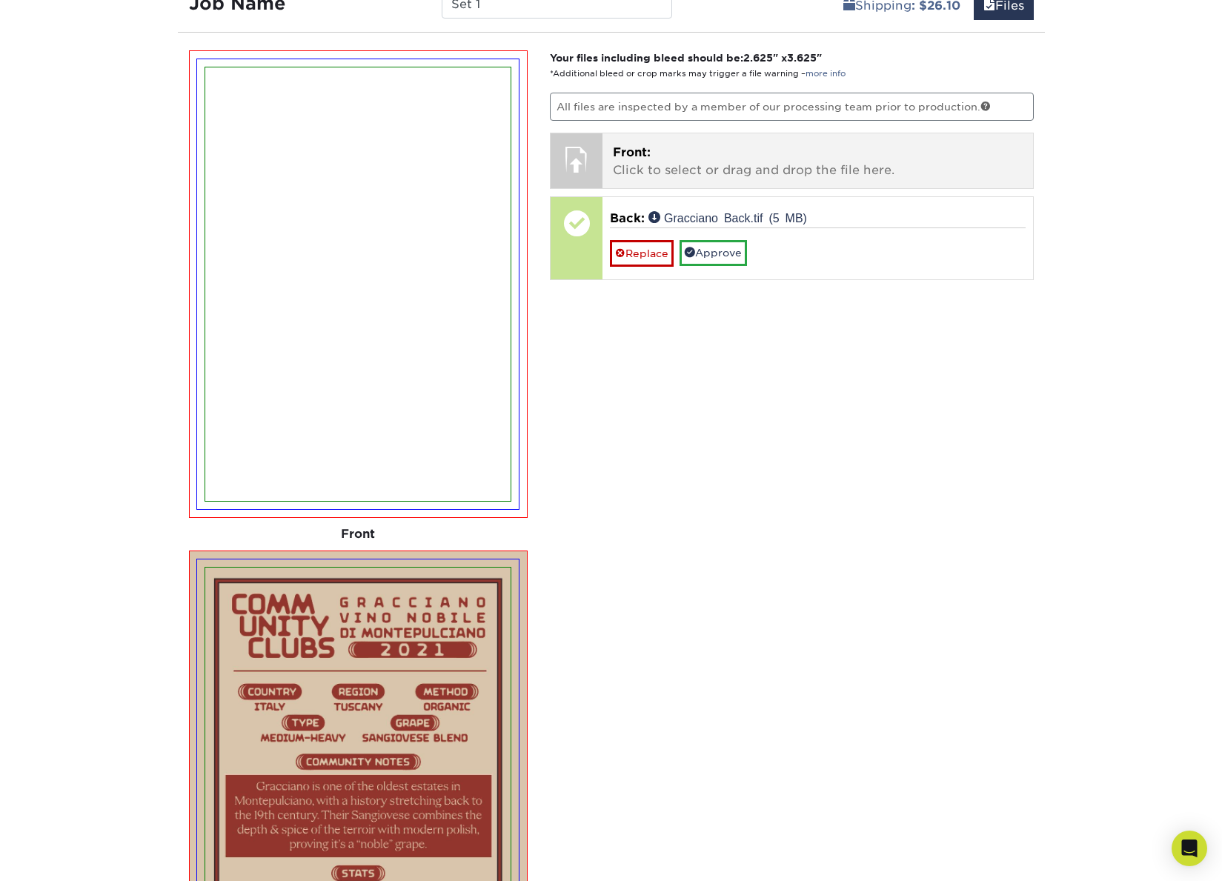
click at [634, 154] on span "Front:" at bounding box center [632, 152] width 38 height 14
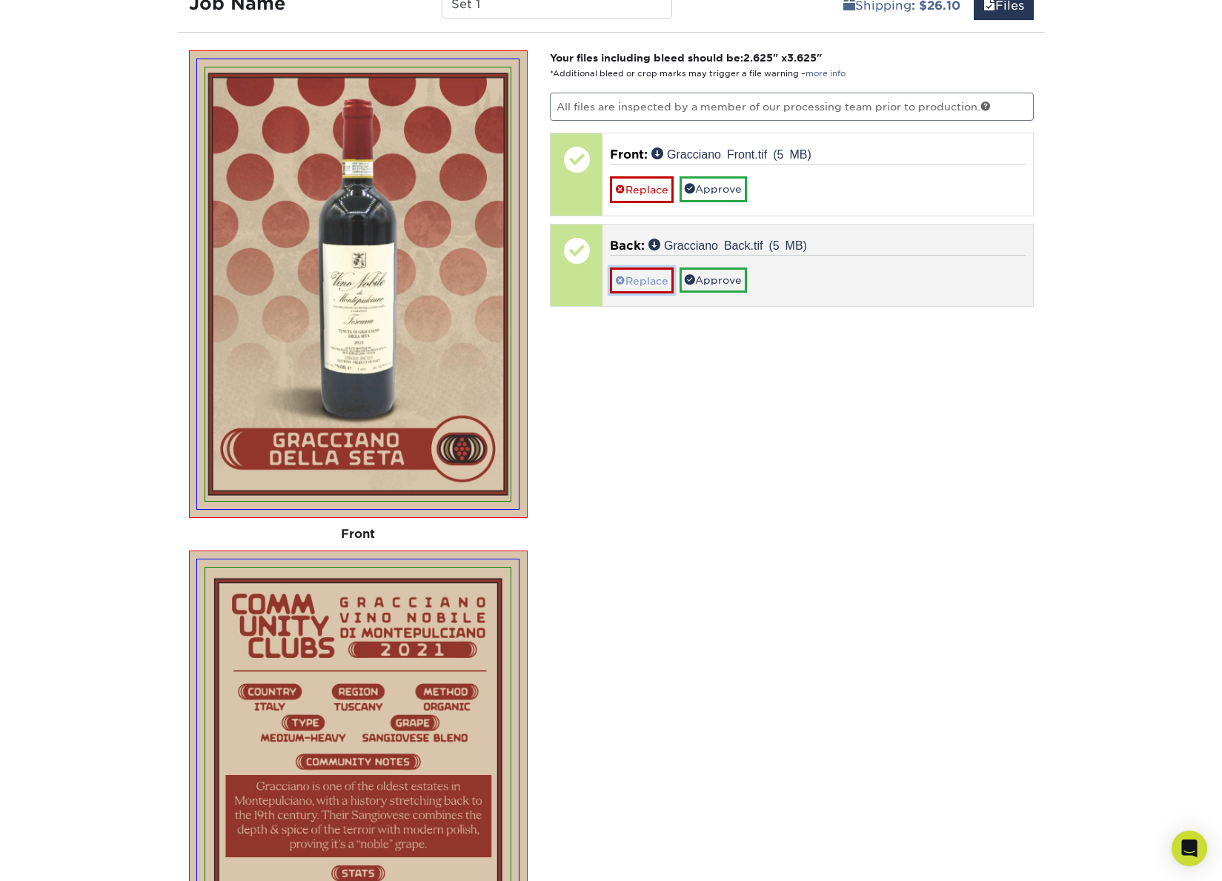
click at [646, 280] on link "Replace" at bounding box center [642, 280] width 64 height 26
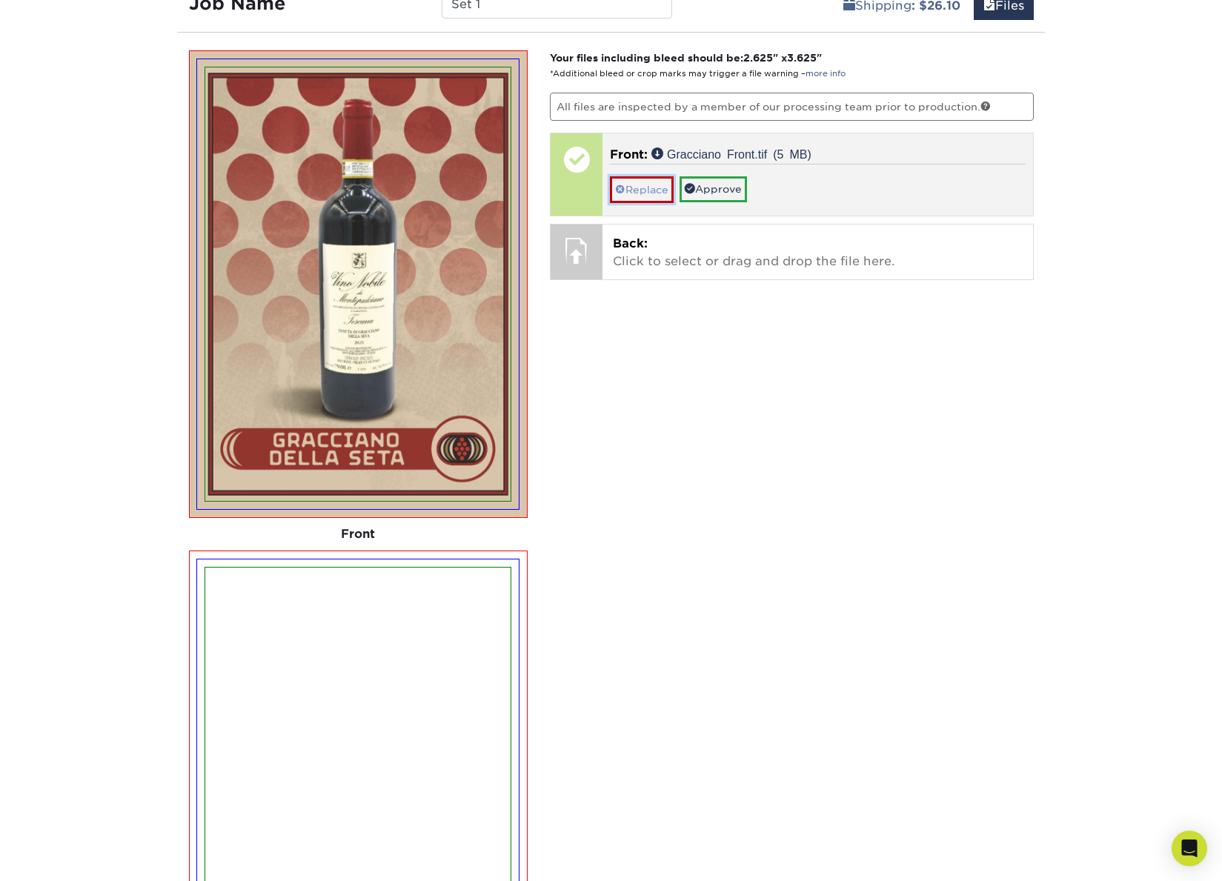
click at [635, 192] on link "Replace" at bounding box center [642, 189] width 64 height 26
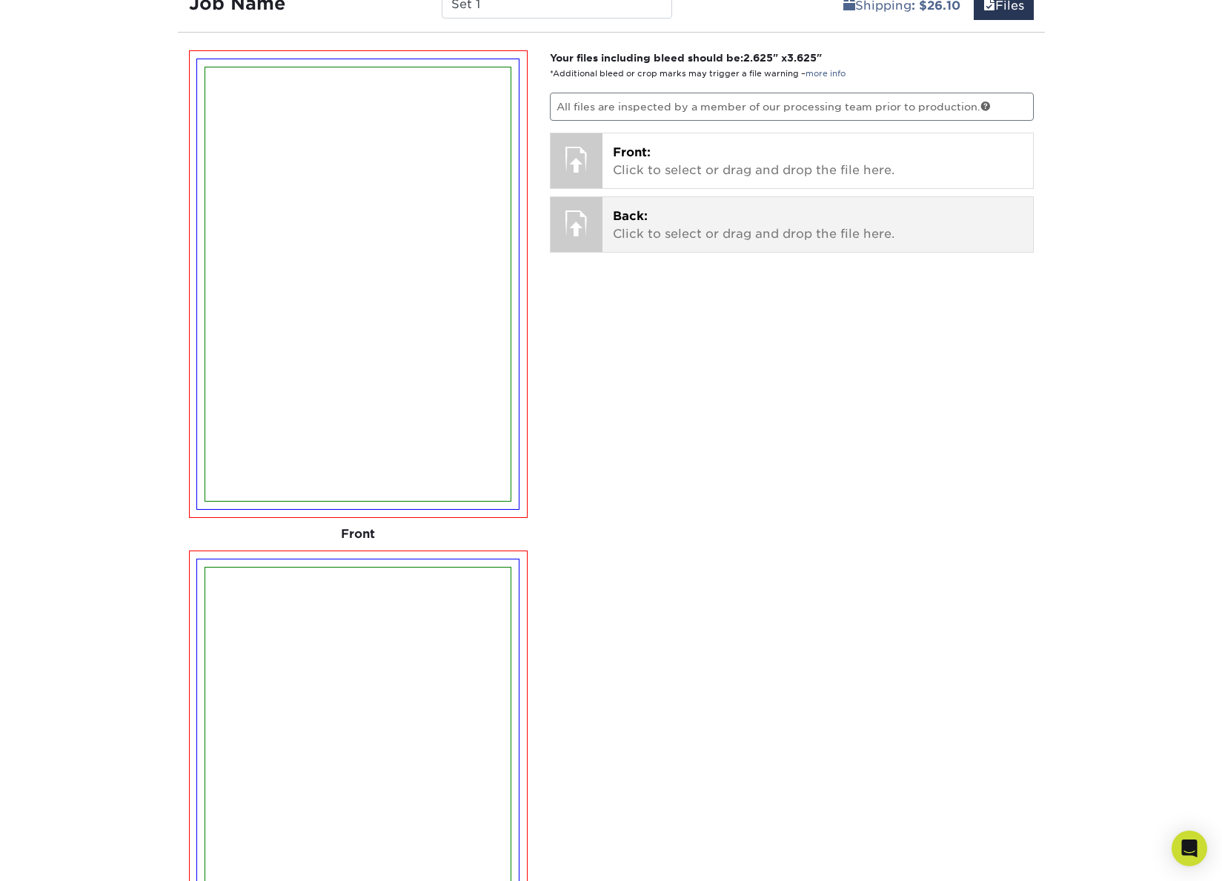
click at [629, 217] on span "Back:" at bounding box center [630, 216] width 35 height 14
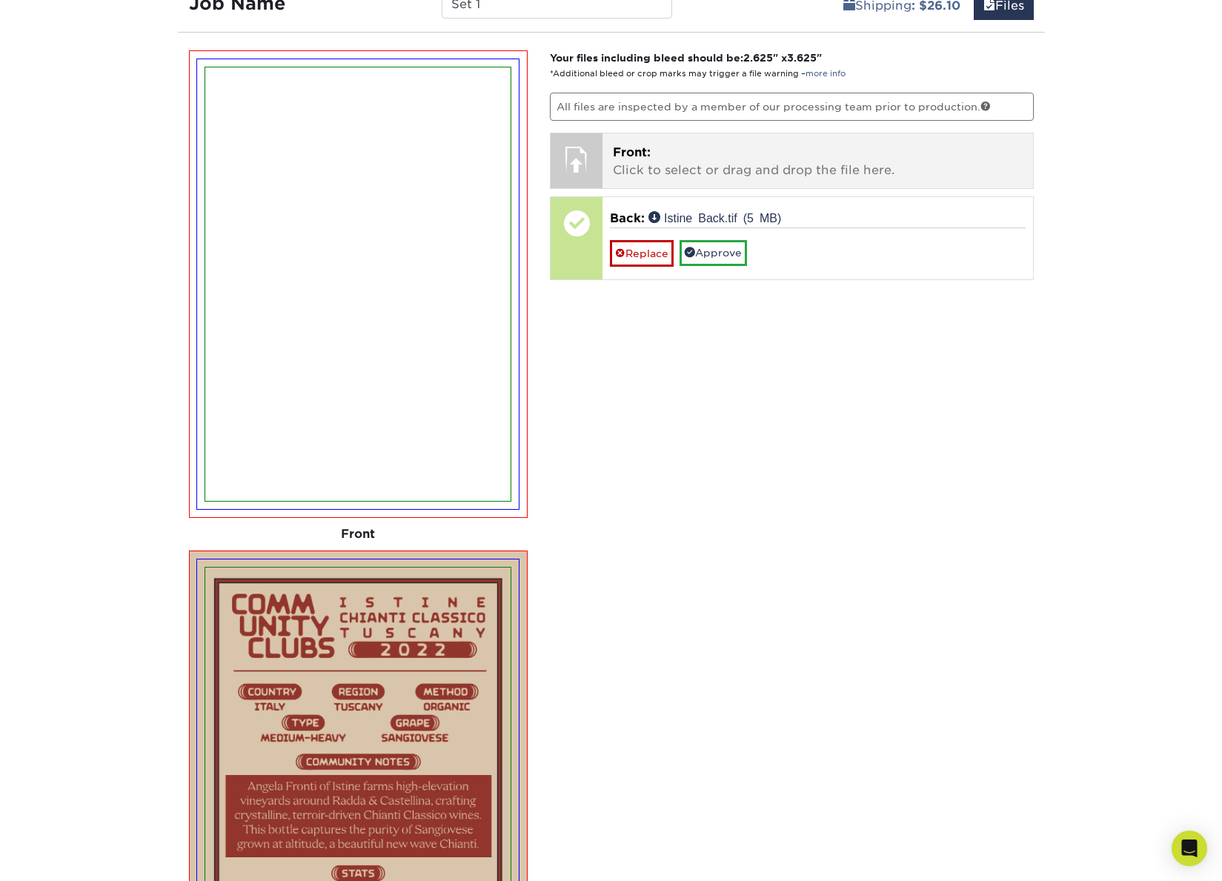
click at [655, 164] on p "Front: Click to select or drag and drop the file here." at bounding box center [818, 162] width 410 height 36
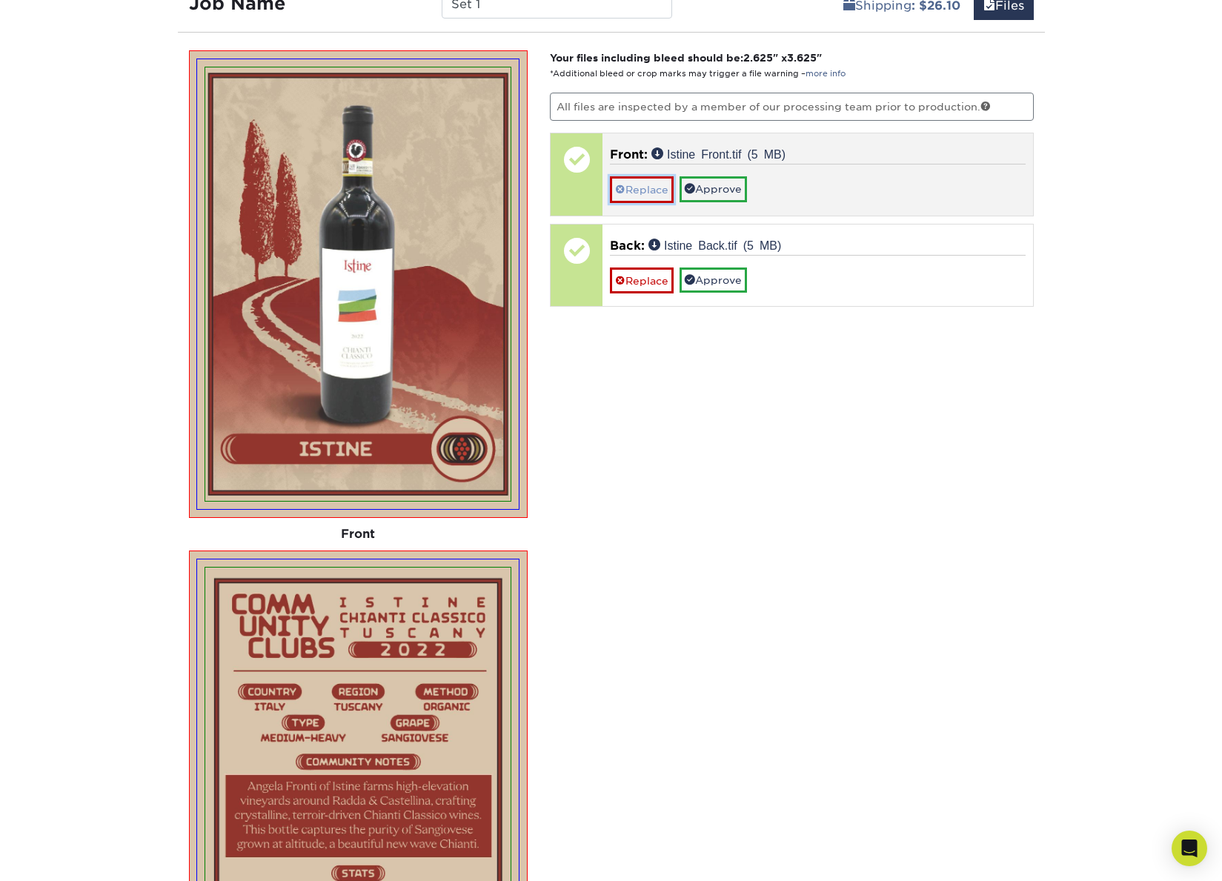
click at [654, 192] on link "Replace" at bounding box center [642, 189] width 64 height 26
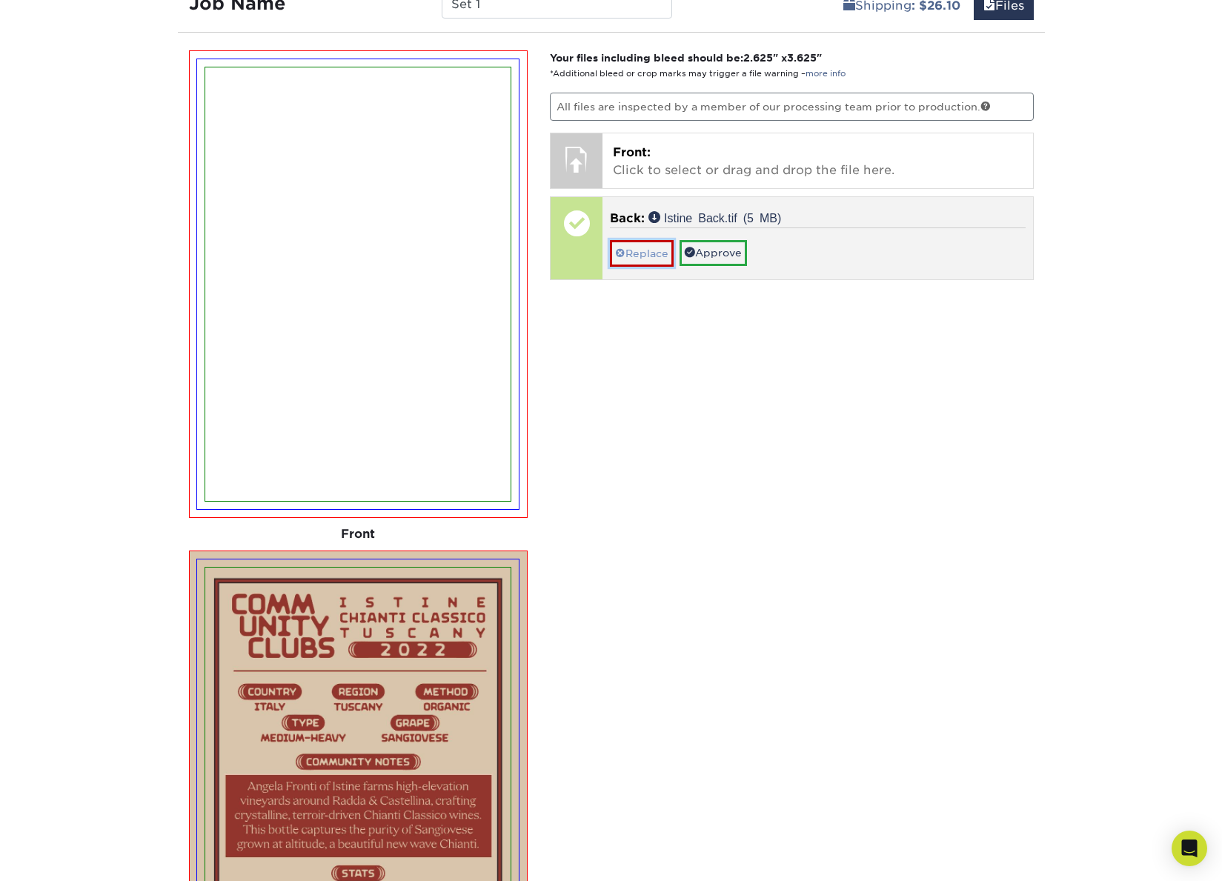
click at [639, 246] on link "Replace" at bounding box center [642, 253] width 64 height 26
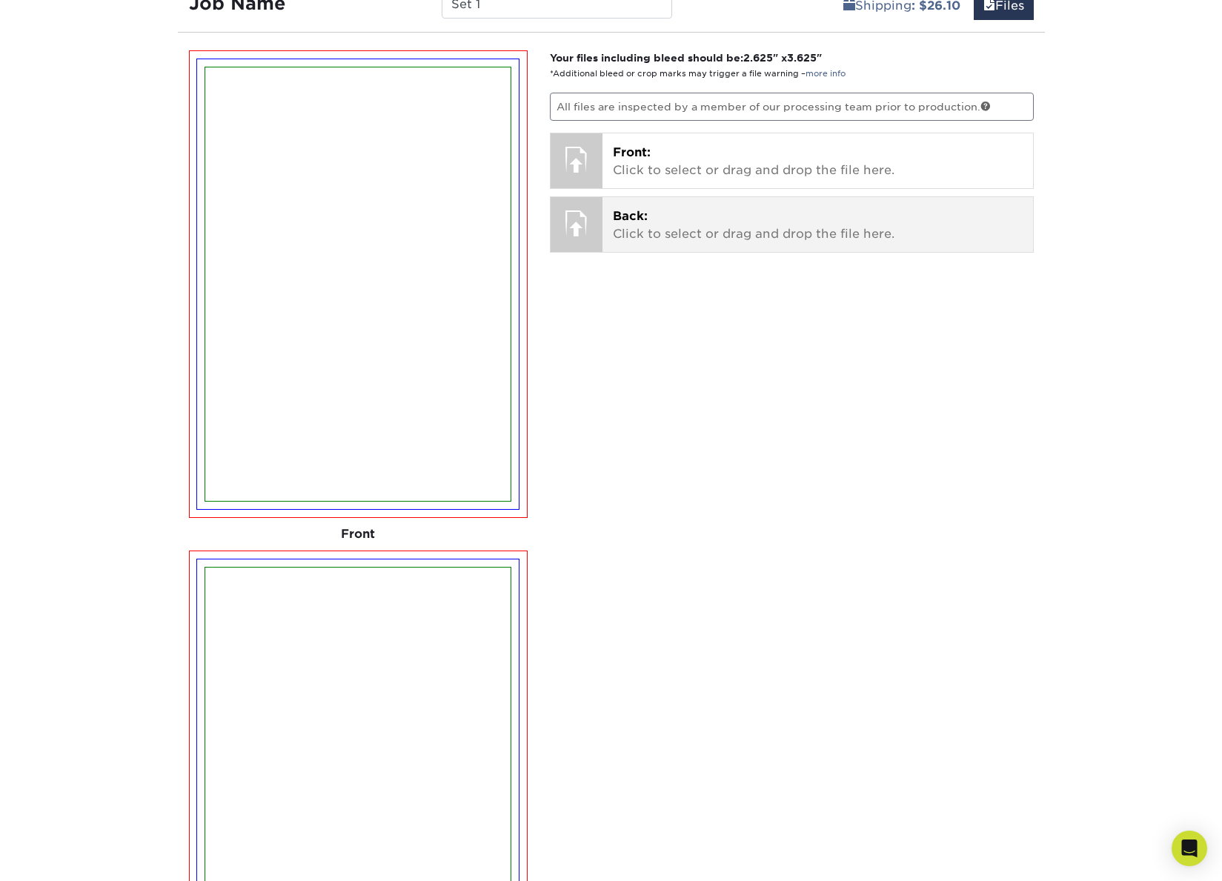
click at [582, 219] on div at bounding box center [577, 223] width 52 height 52
click at [697, 218] on p "Back: Click to select or drag and drop the file here." at bounding box center [818, 225] width 410 height 36
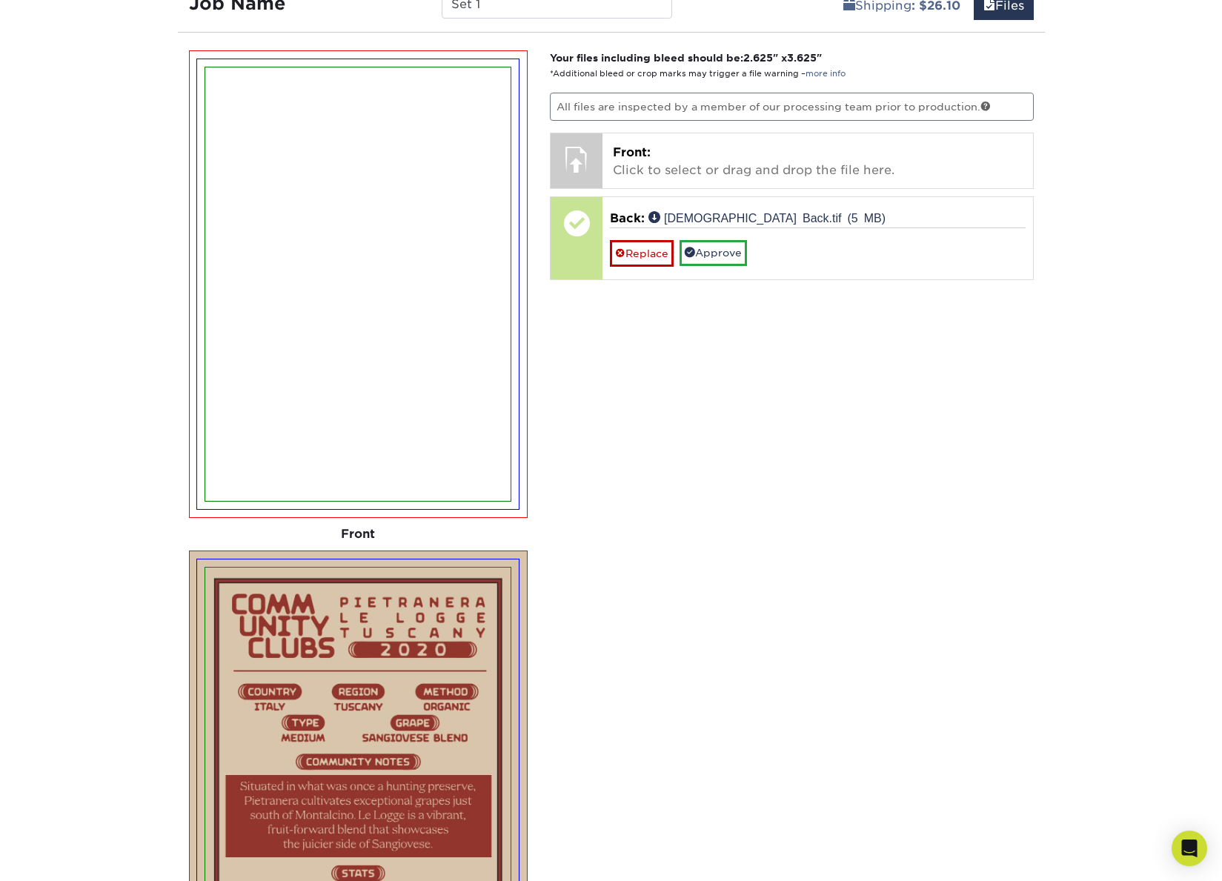
click at [1165, 409] on div "Products Trading Cards 14PT Uncoated Trading Cards show more Templates" at bounding box center [611, 245] width 1222 height 2068
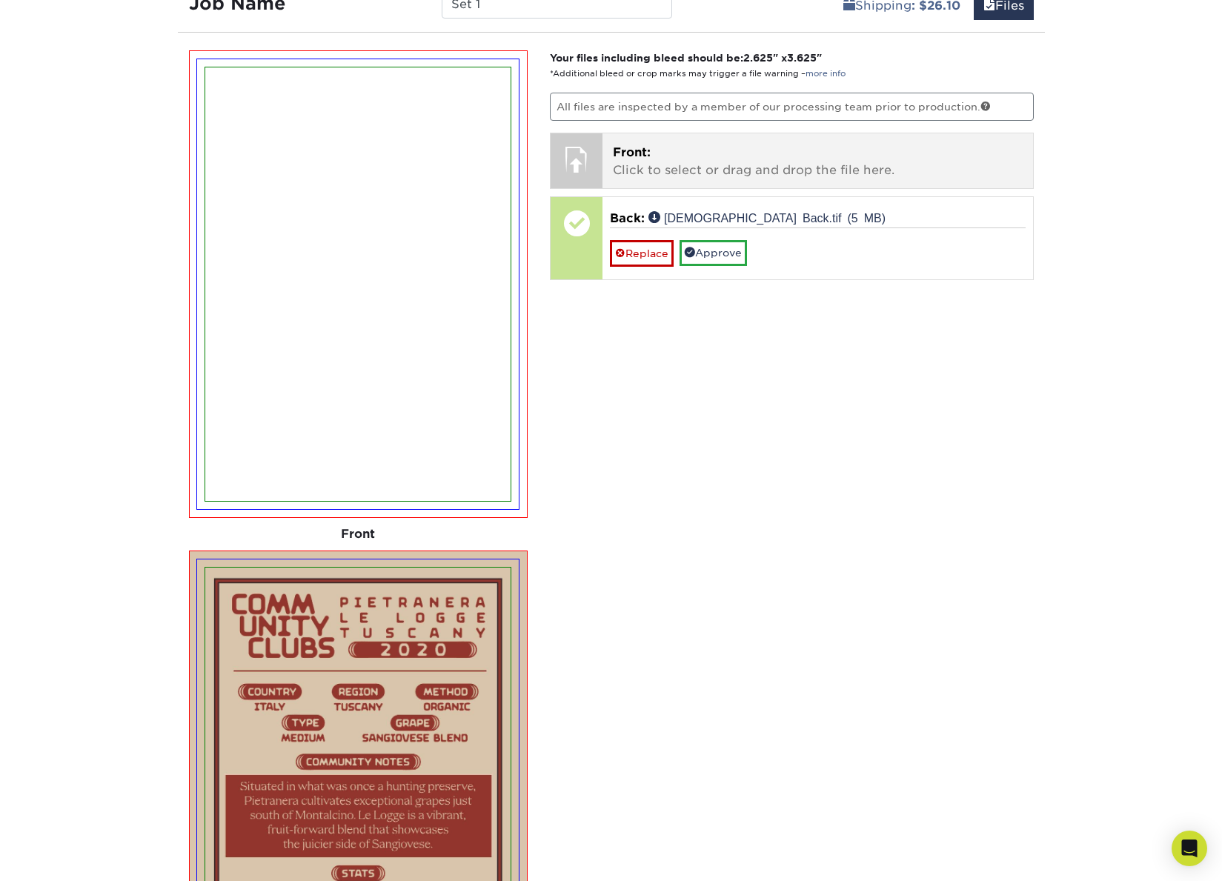
click at [711, 153] on p "Front: Click to select or drag and drop the file here." at bounding box center [818, 162] width 410 height 36
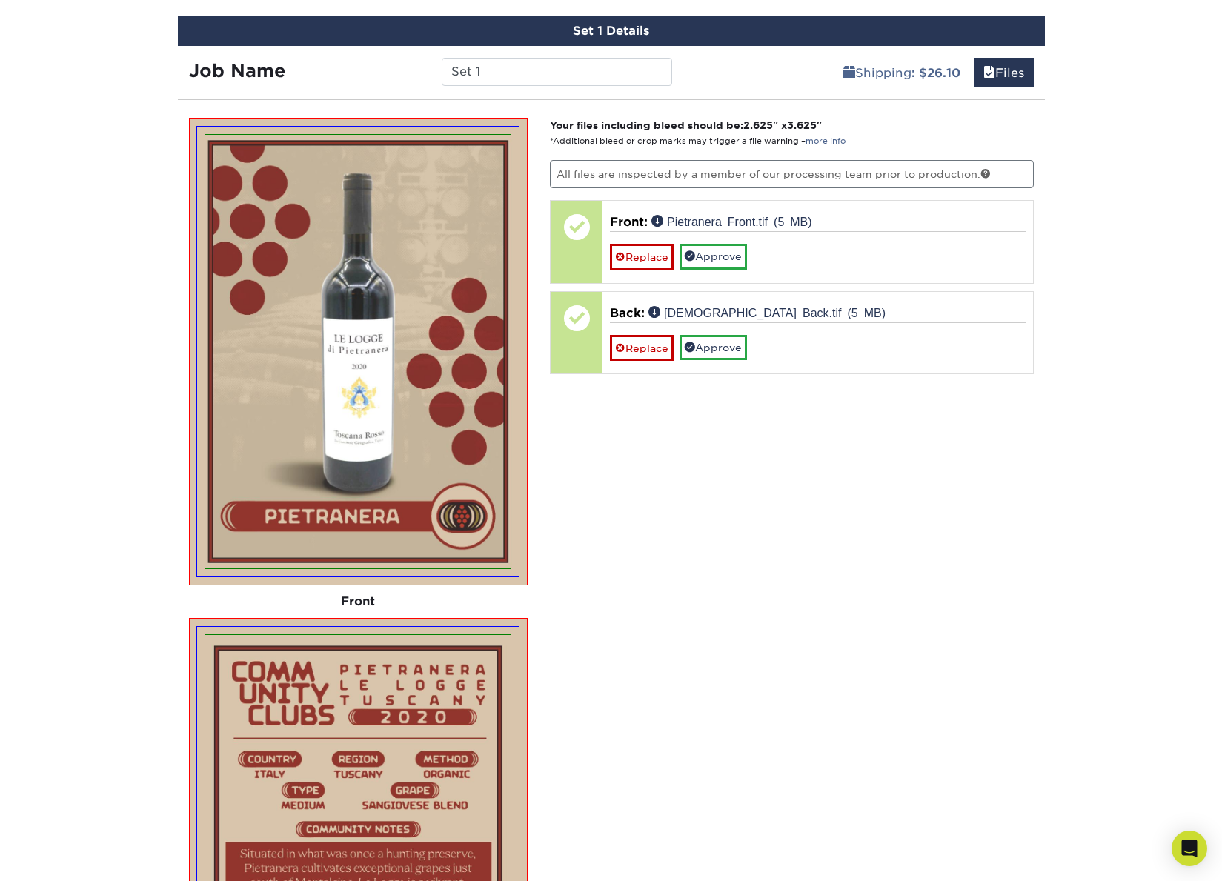
scroll to position [810, 0]
